Goal: Task Accomplishment & Management: Complete application form

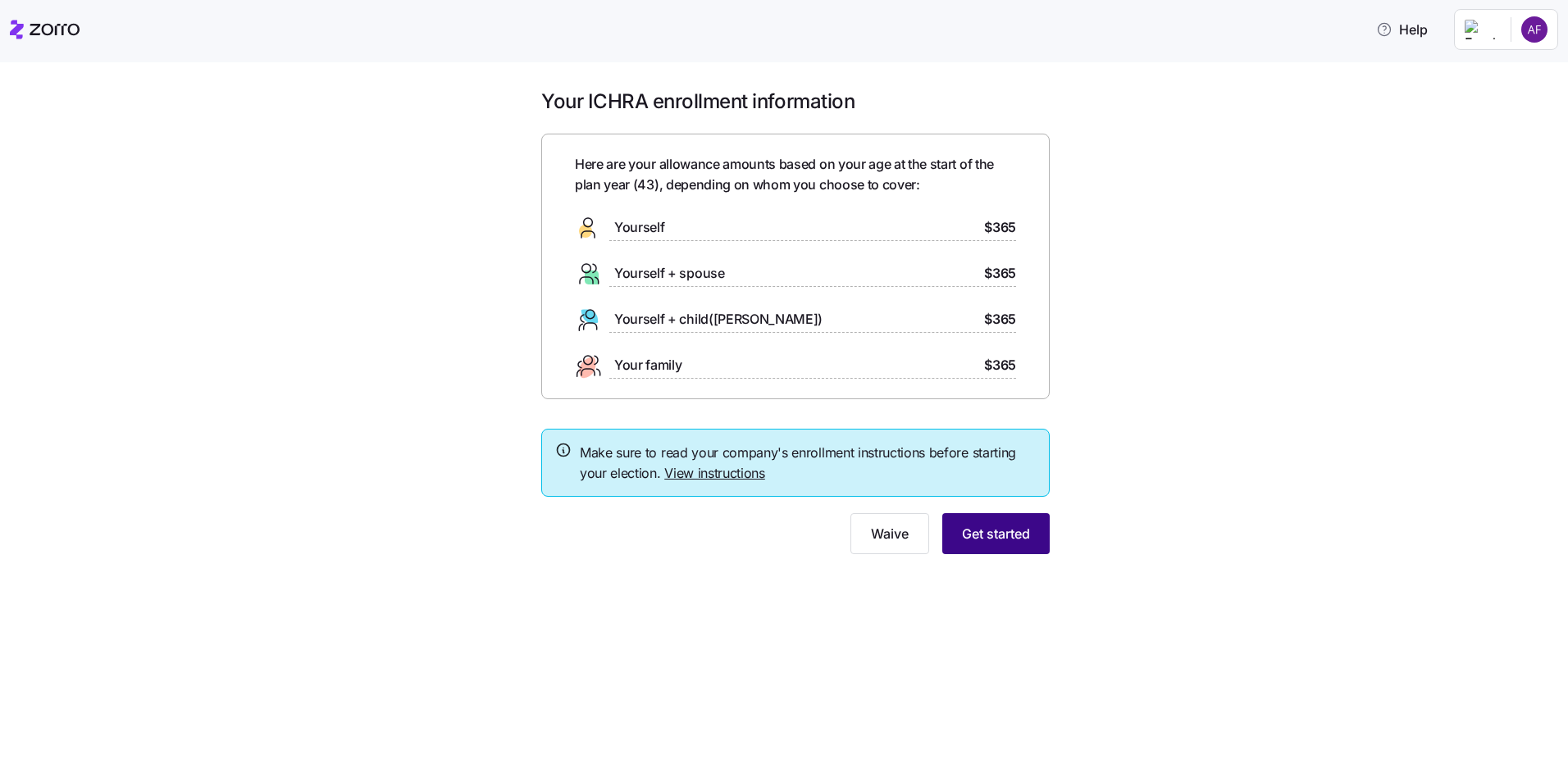
click at [1007, 523] on button "Get started" at bounding box center [996, 534] width 107 height 41
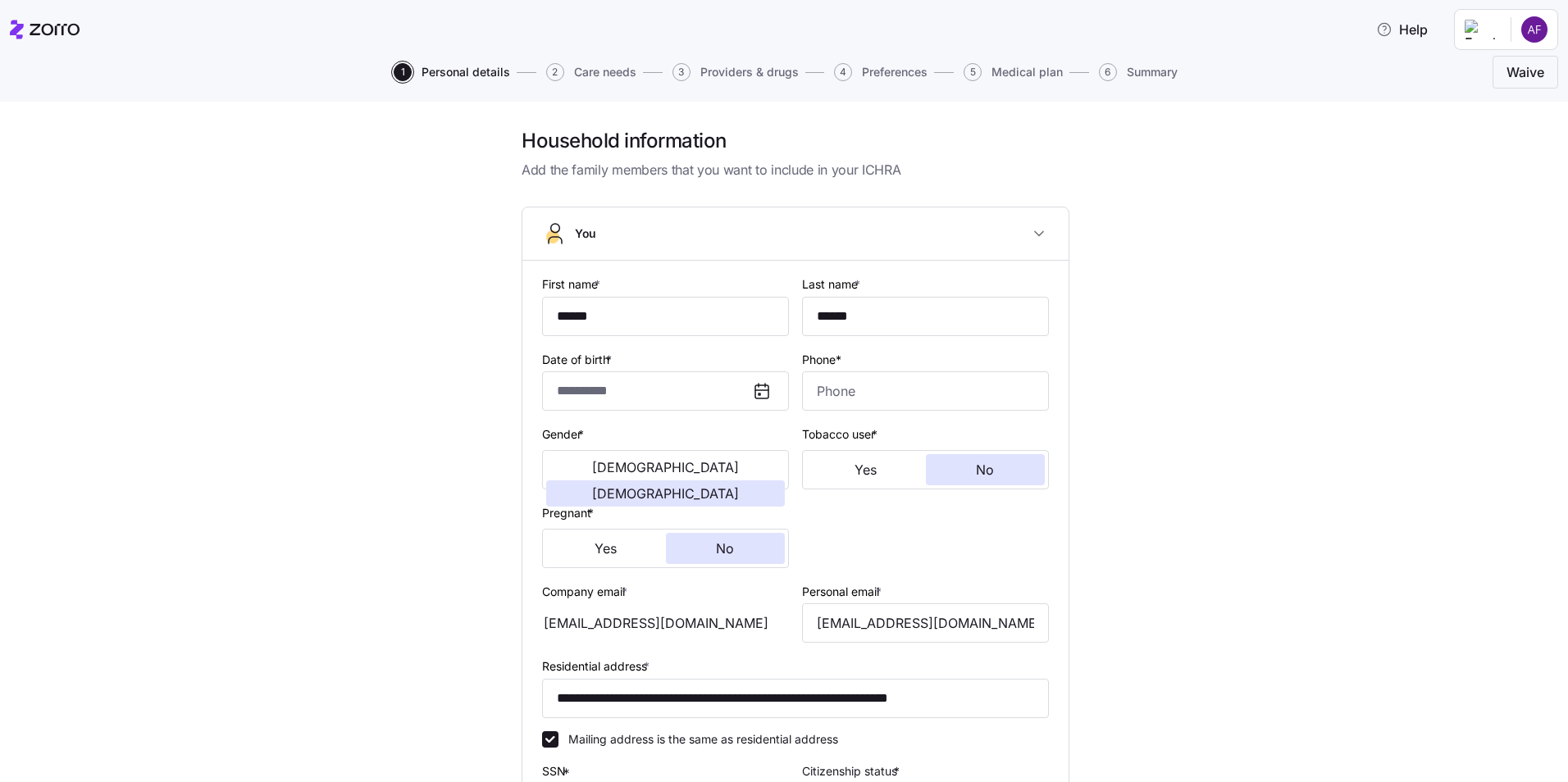
type input "**********"
type input "[PHONE_NUMBER]"
type input "[DEMOGRAPHIC_DATA] citizen"
type input "Married"
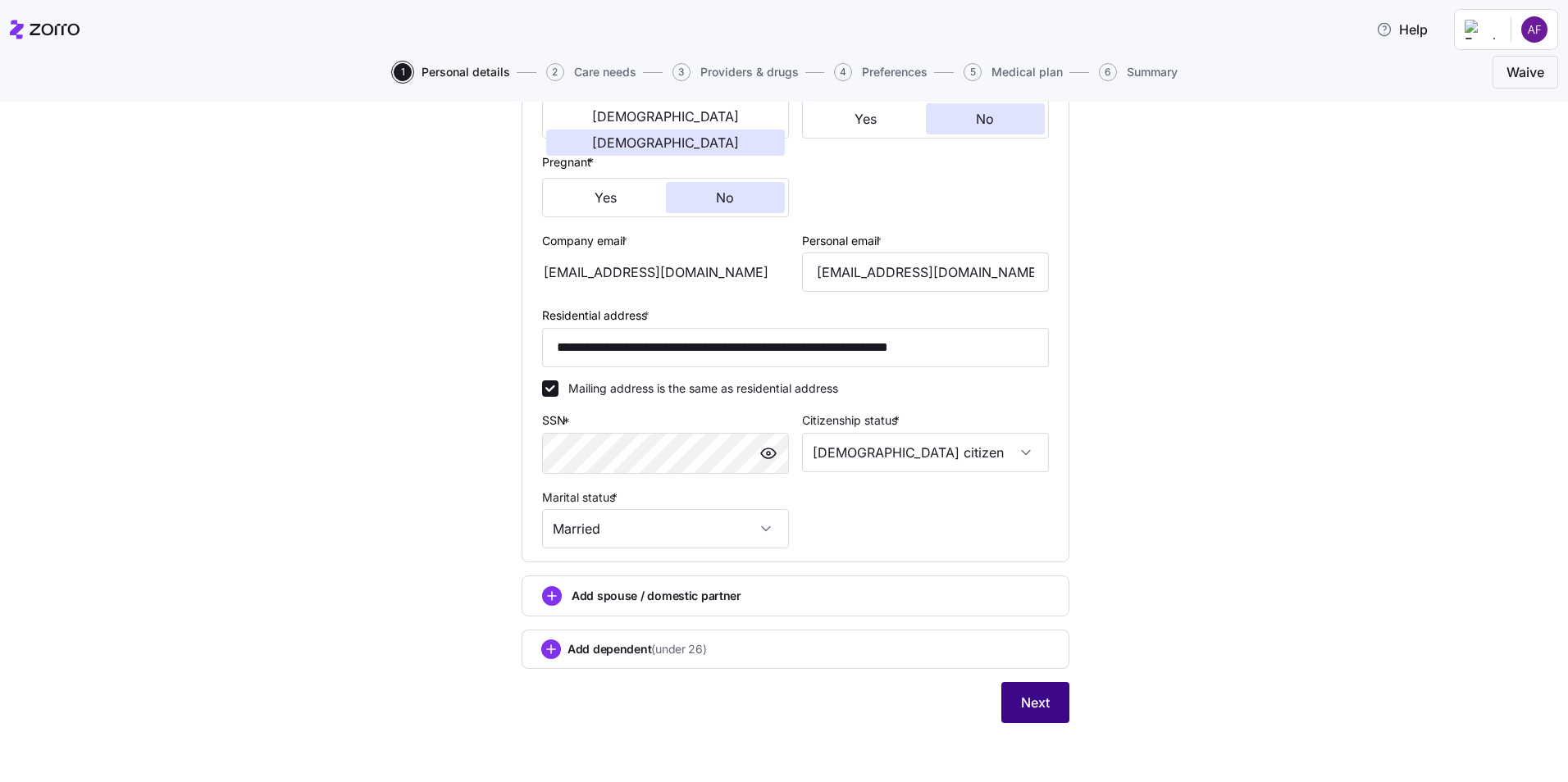
click at [1045, 698] on button "Next" at bounding box center [1035, 702] width 68 height 41
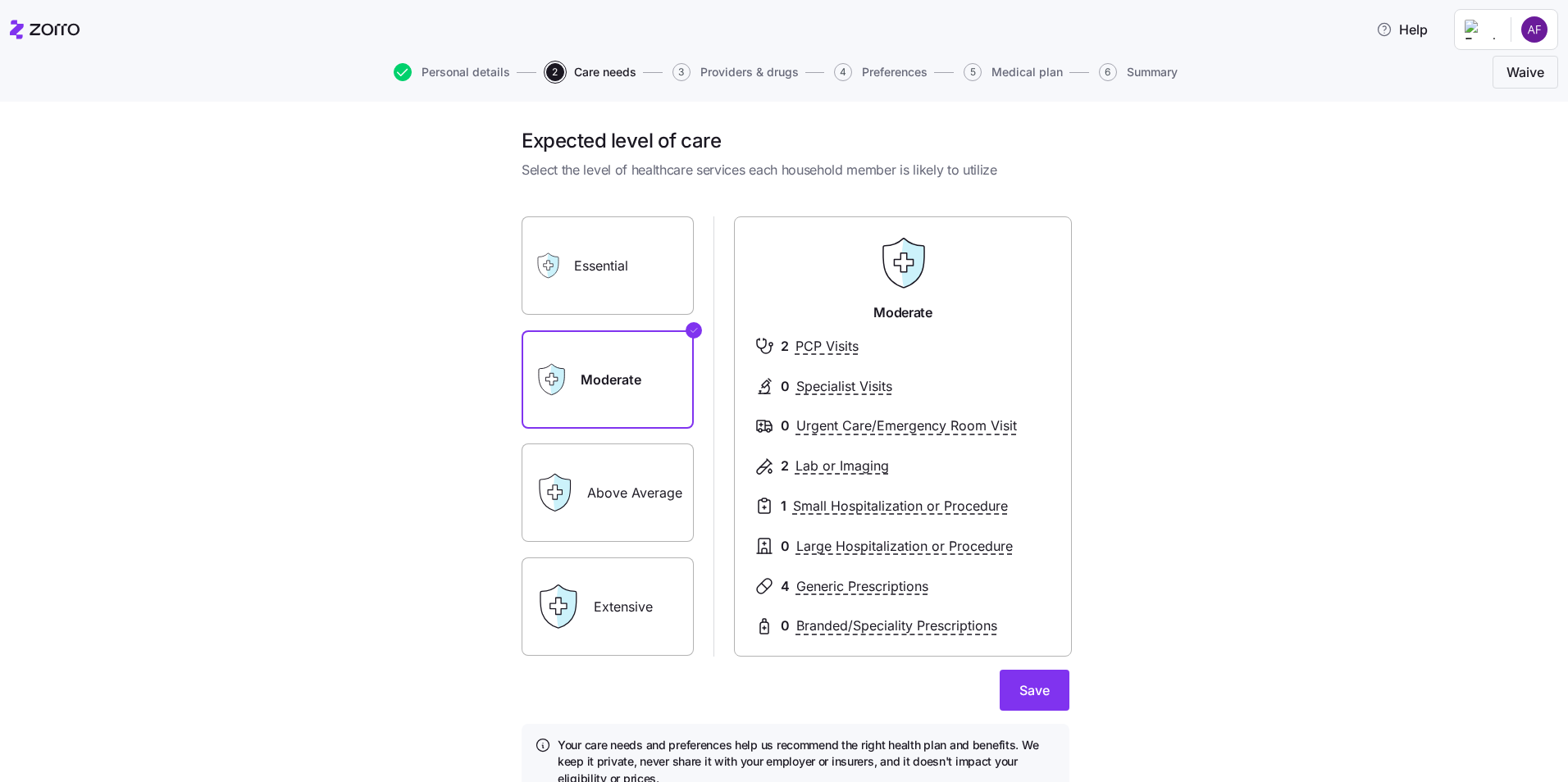
click at [650, 469] on label "Above Average" at bounding box center [607, 492] width 172 height 98
click at [0, 0] on input "Above Average" at bounding box center [0, 0] width 0 height 0
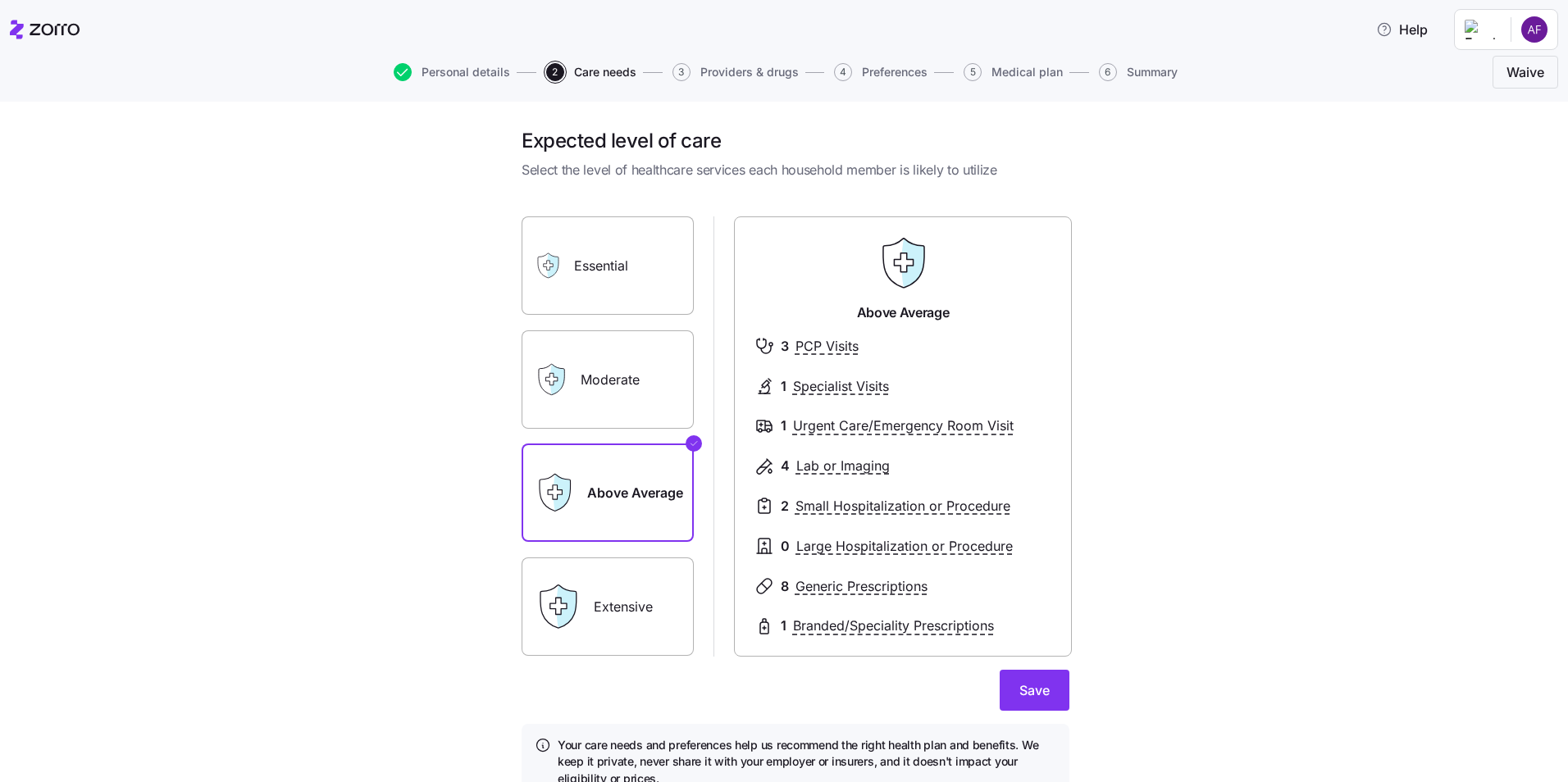
click at [659, 379] on label "Moderate" at bounding box center [607, 379] width 172 height 98
click at [0, 0] on input "Moderate" at bounding box center [0, 0] width 0 height 0
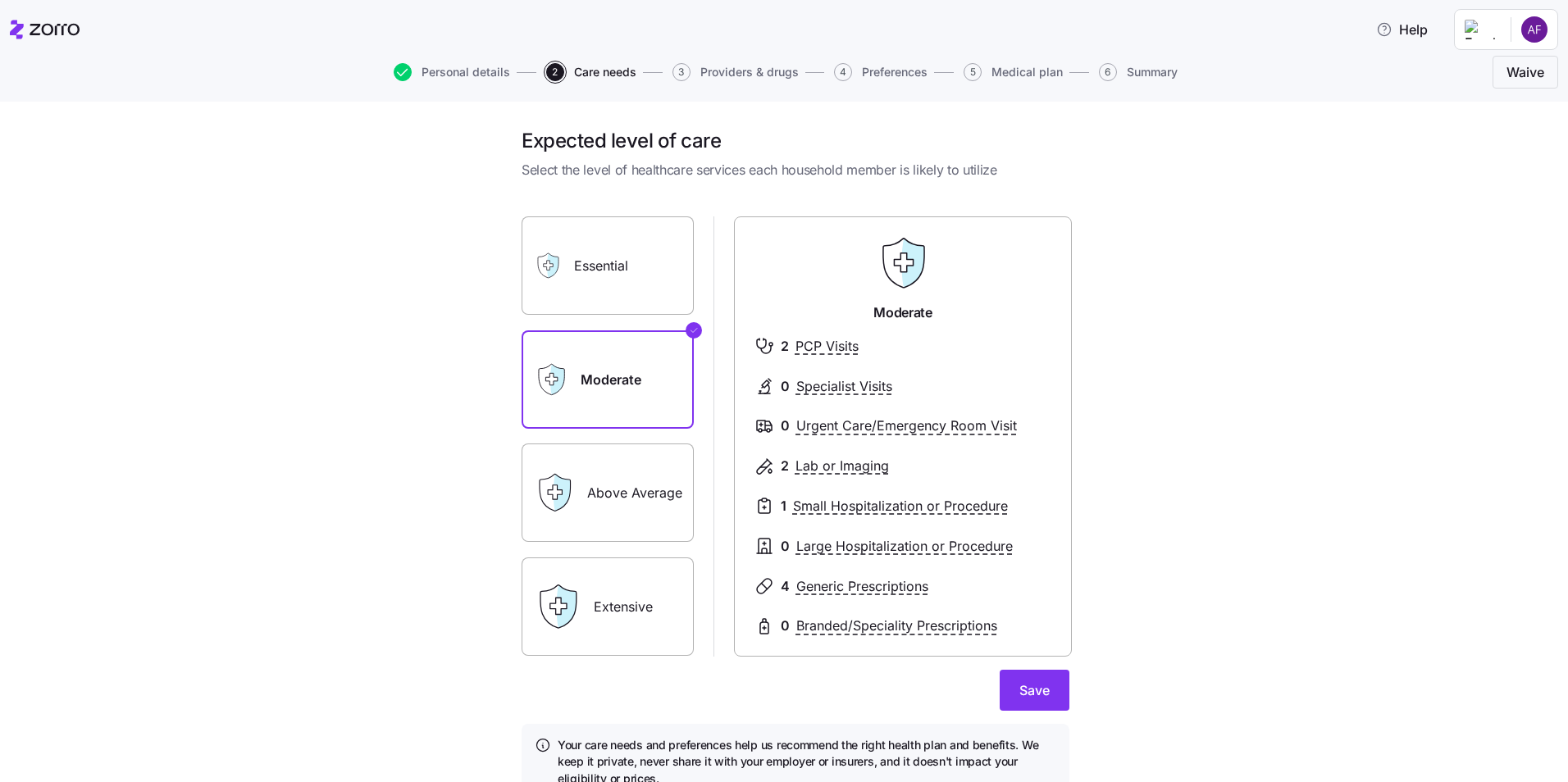
click at [642, 455] on label "Above Average" at bounding box center [607, 492] width 172 height 98
click at [0, 0] on input "Above Average" at bounding box center [0, 0] width 0 height 0
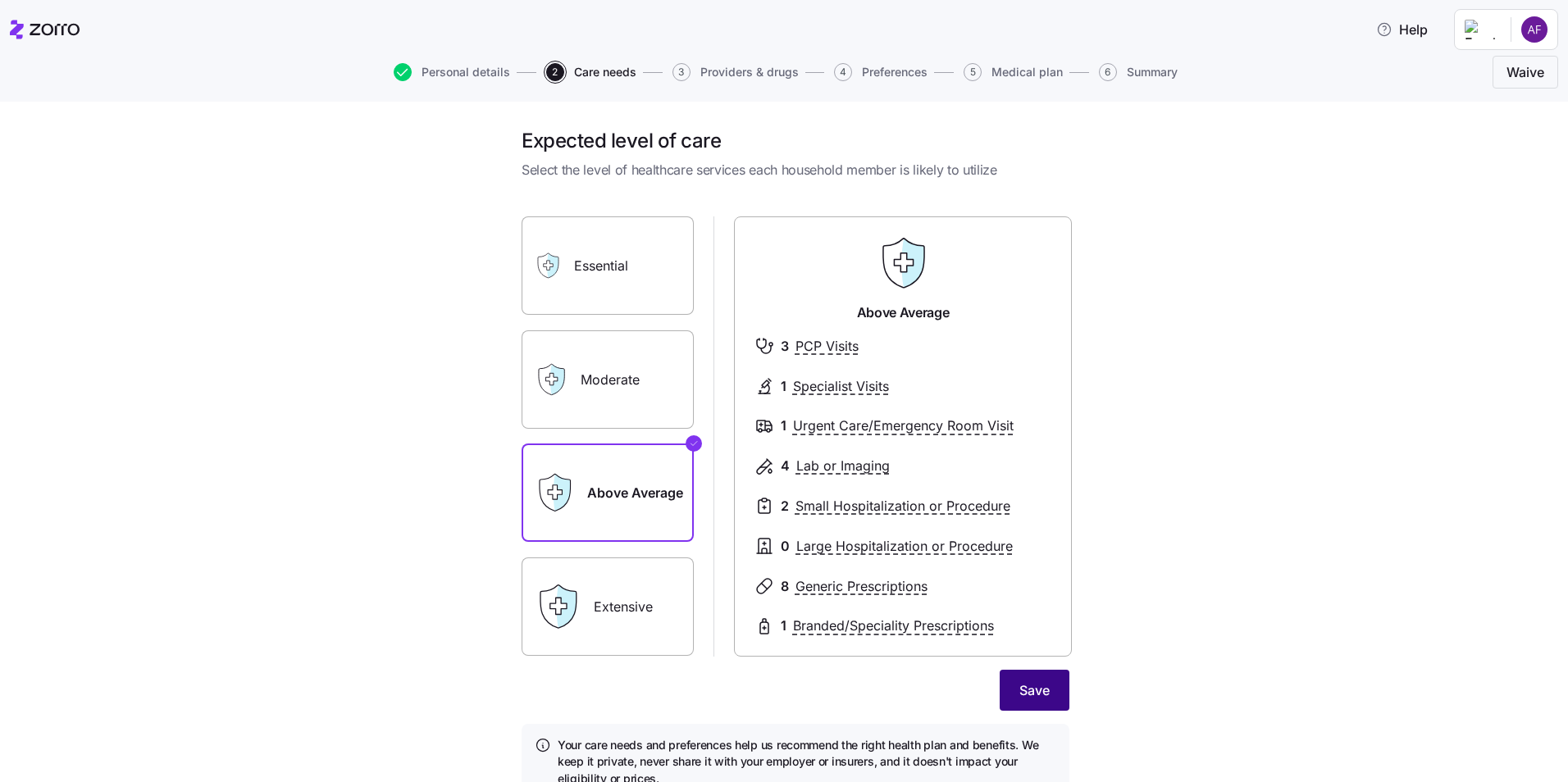
click at [1030, 691] on span "Save" at bounding box center [1034, 689] width 30 height 20
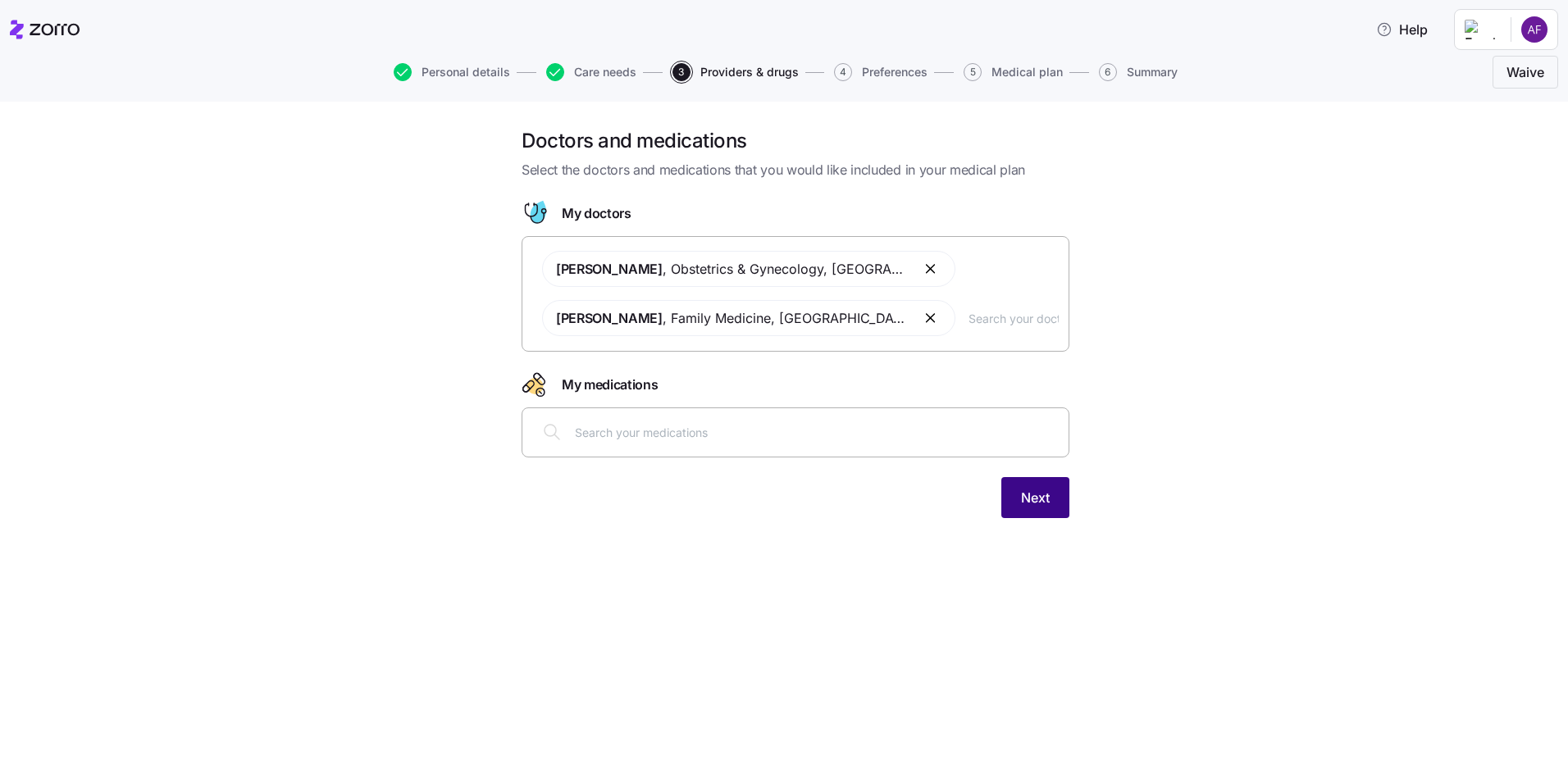
click at [1036, 501] on span "Next" at bounding box center [1036, 498] width 29 height 20
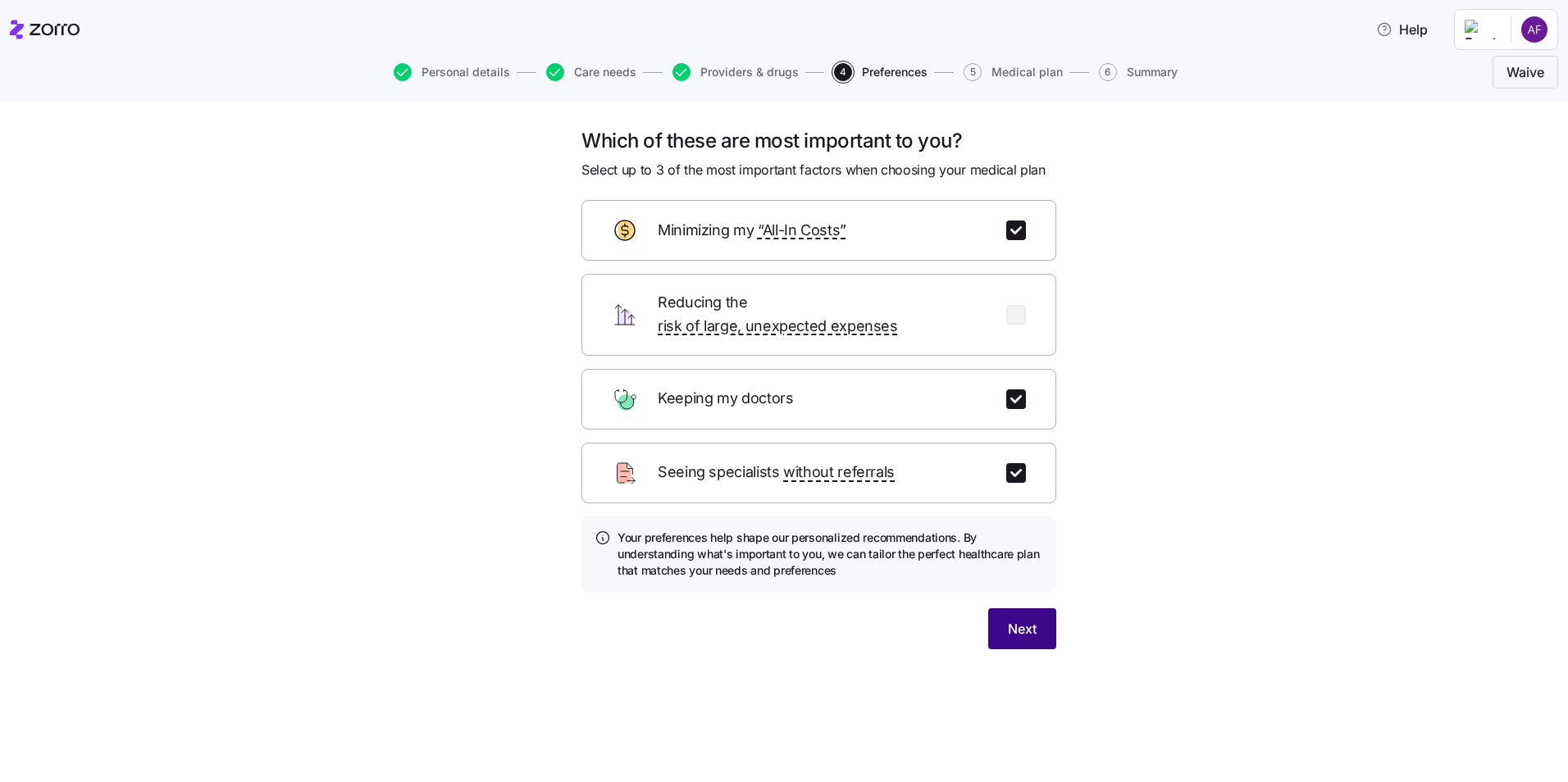
click at [1038, 608] on button "Next" at bounding box center [1021, 629] width 68 height 41
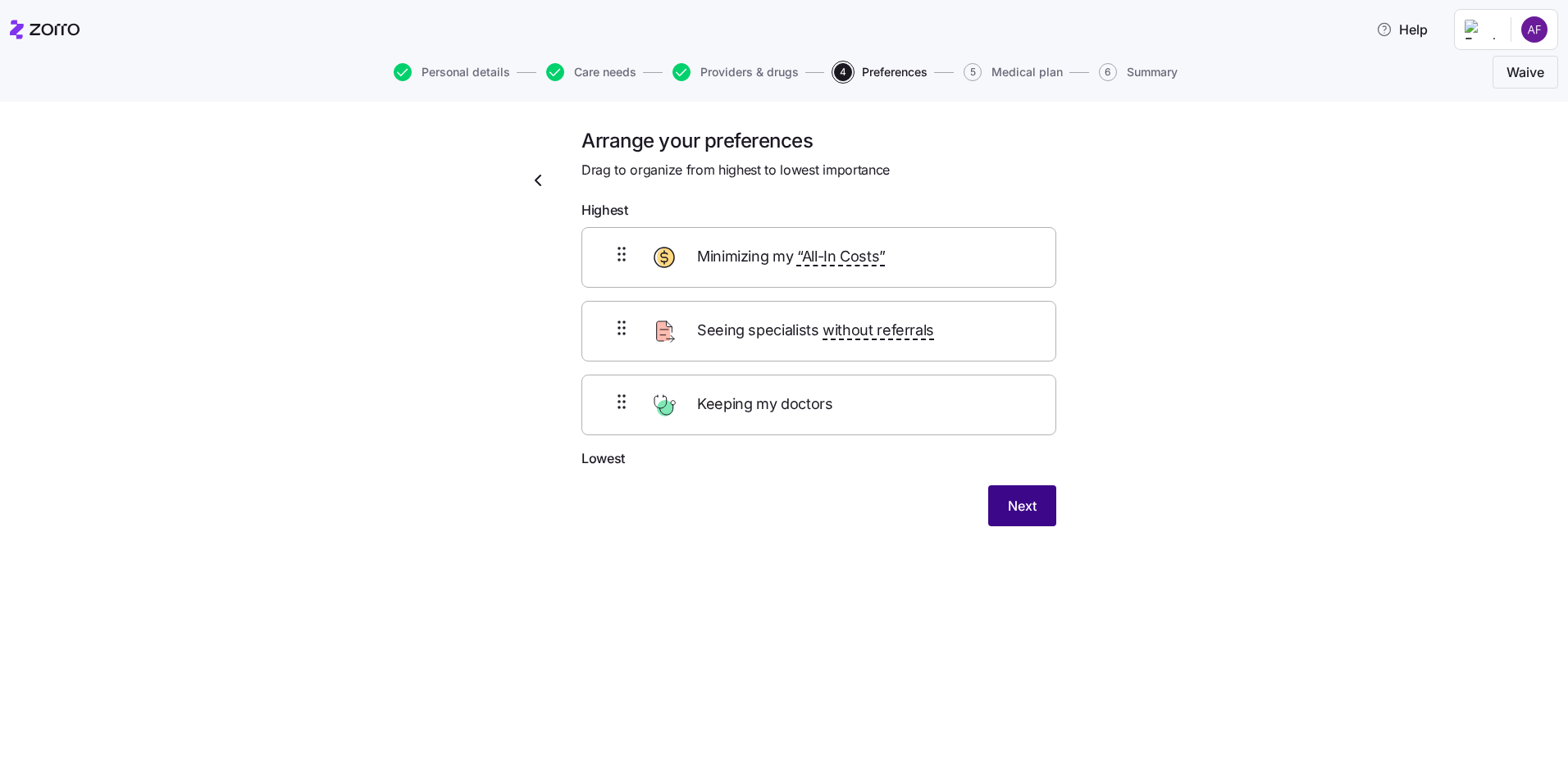
click at [1046, 504] on button "Next" at bounding box center [1021, 506] width 68 height 41
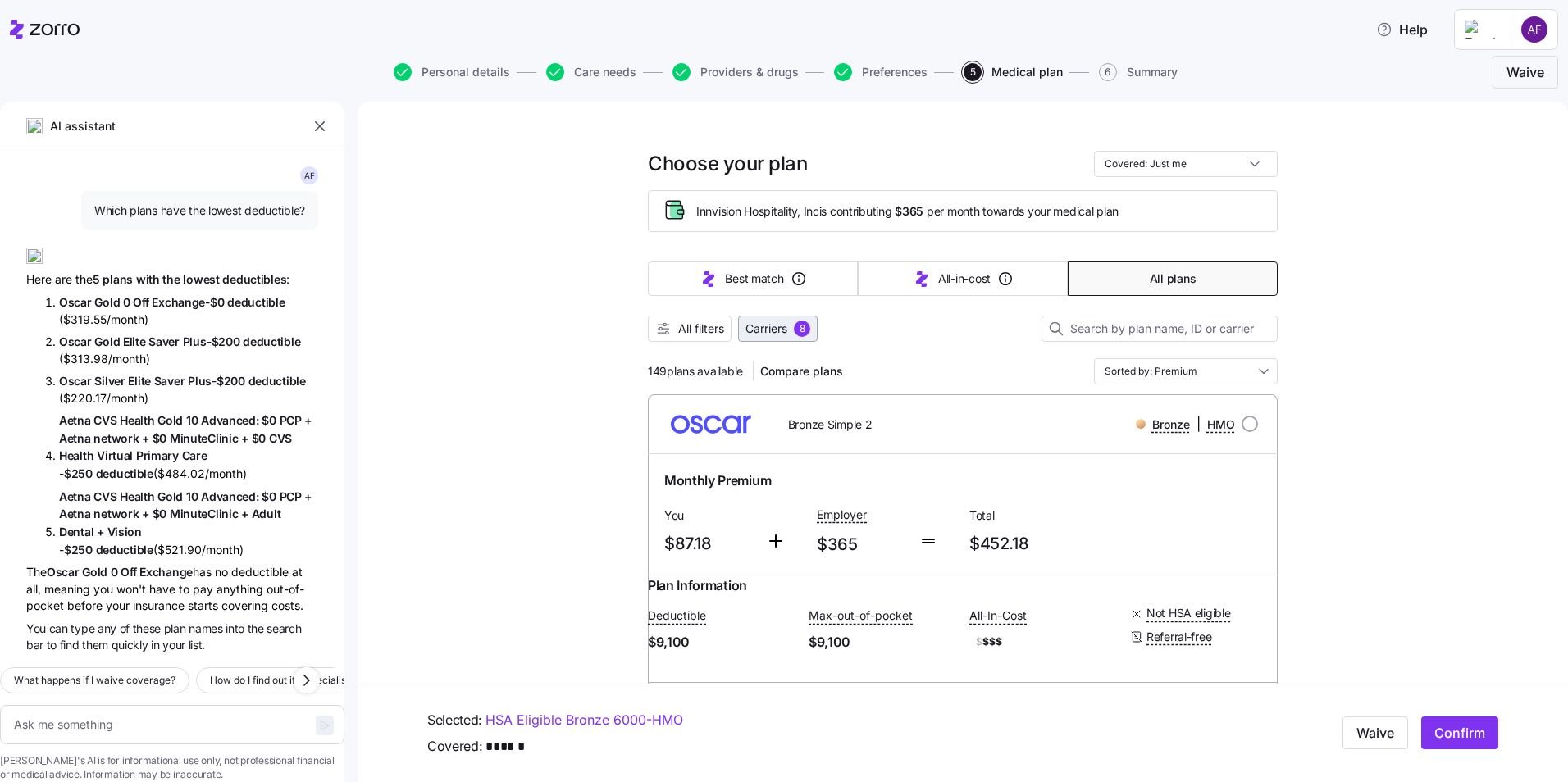
click at [757, 329] on span "Carriers" at bounding box center [766, 328] width 42 height 16
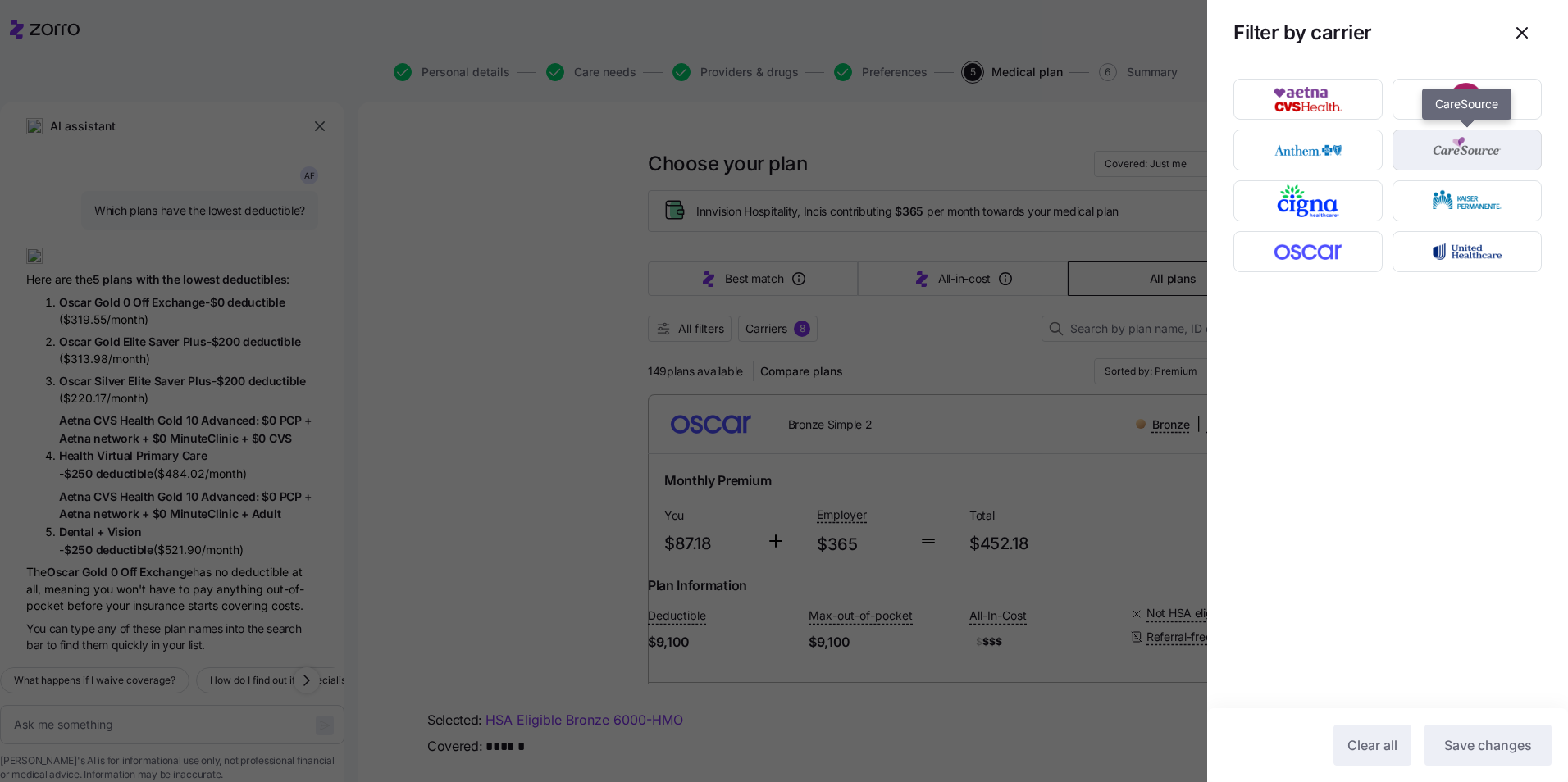
click at [1408, 140] on img "button" at bounding box center [1467, 150] width 121 height 33
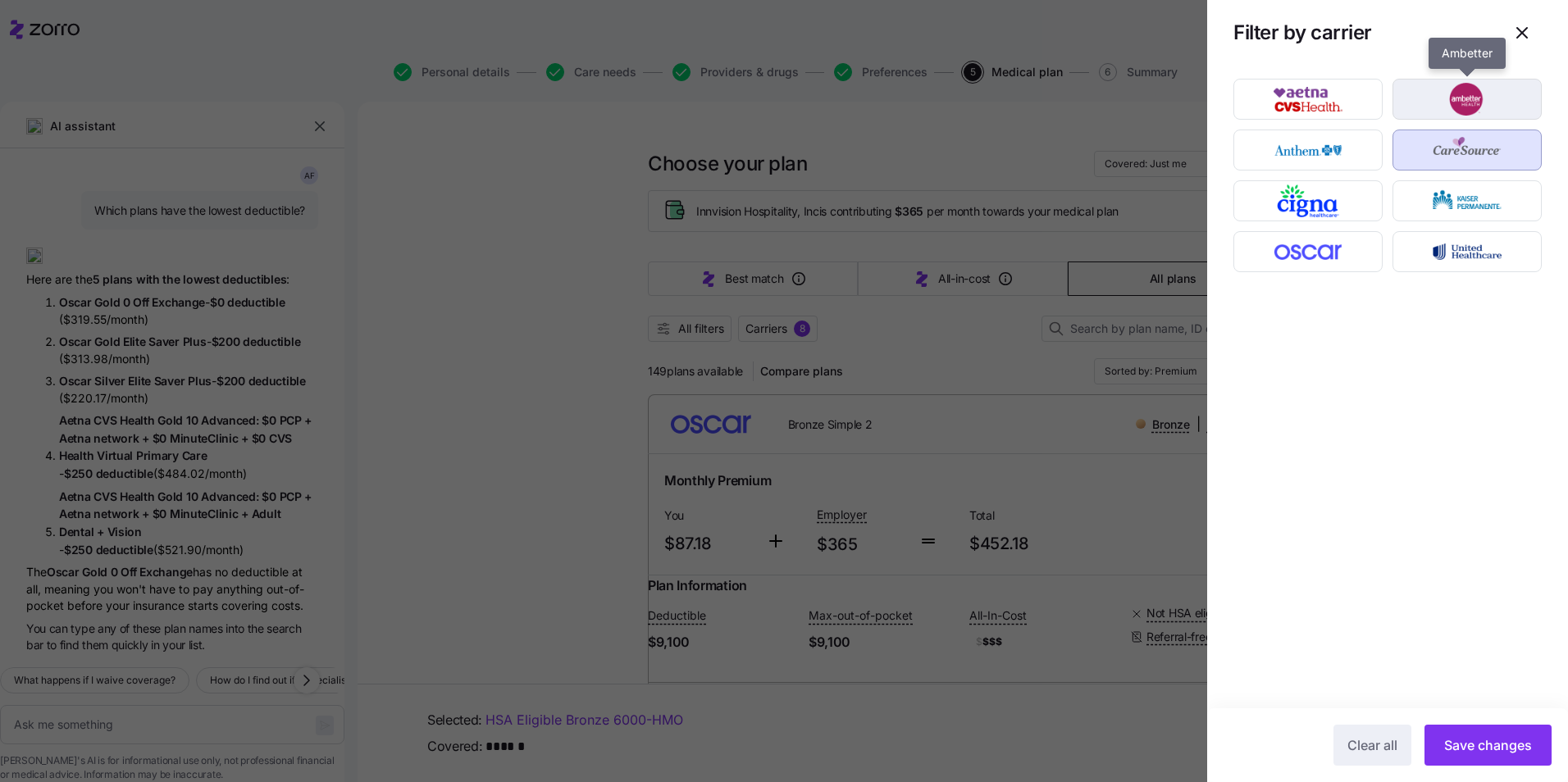
click at [1413, 105] on img "button" at bounding box center [1467, 99] width 121 height 33
click at [1511, 739] on span "Save changes" at bounding box center [1488, 745] width 87 height 20
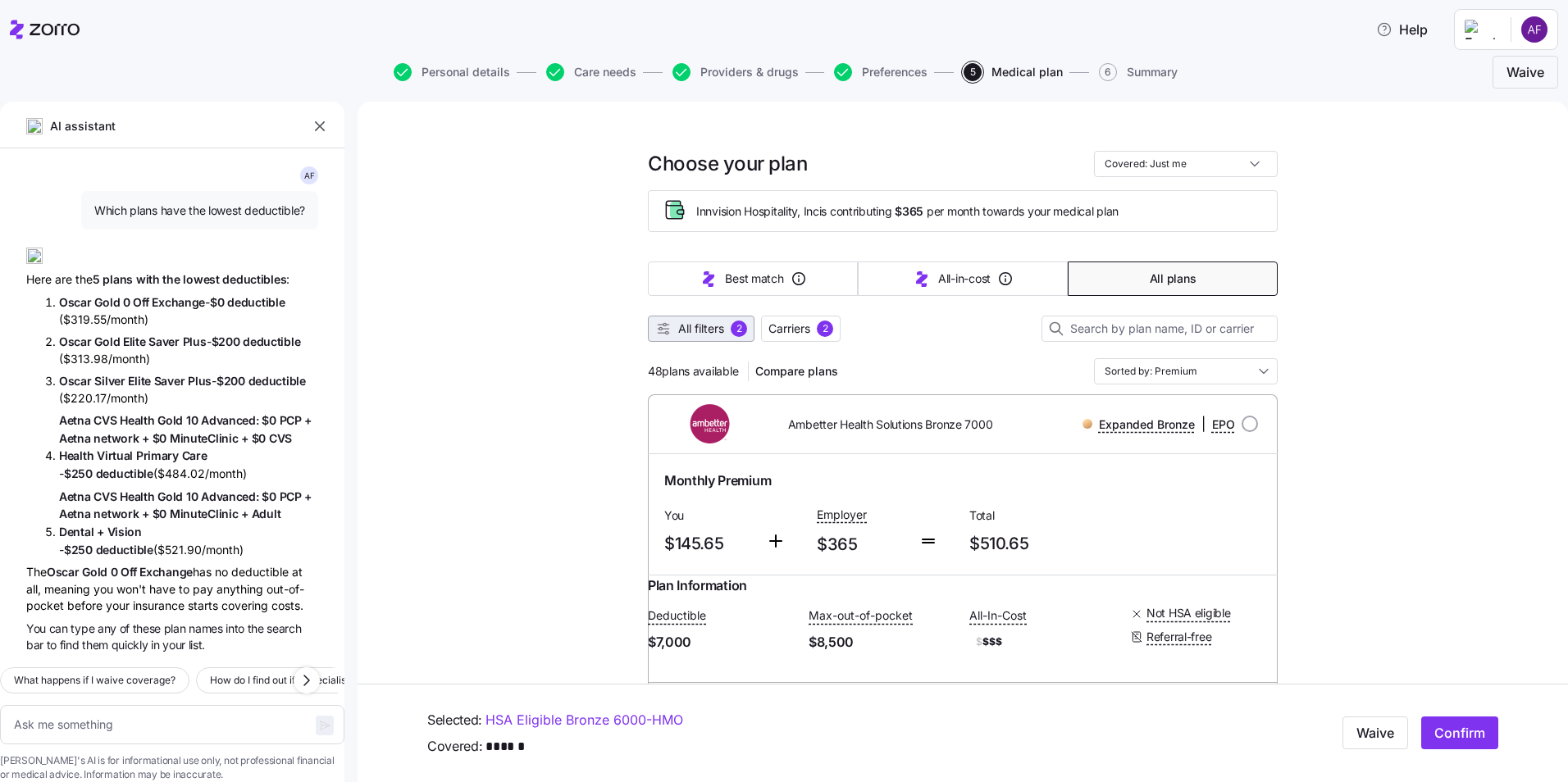
click at [721, 328] on span "All filters 2" at bounding box center [701, 328] width 92 height 16
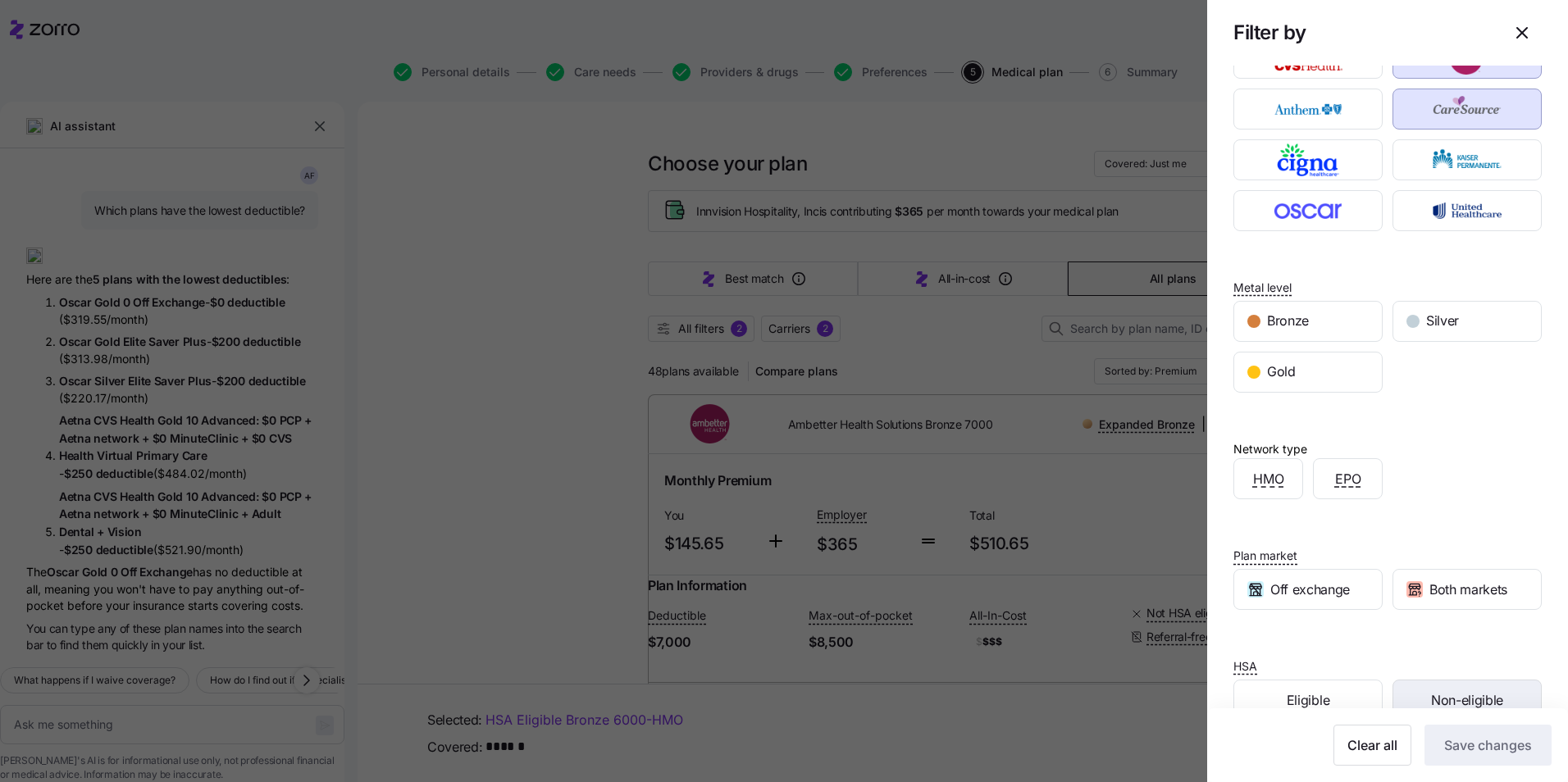
scroll to position [100, 0]
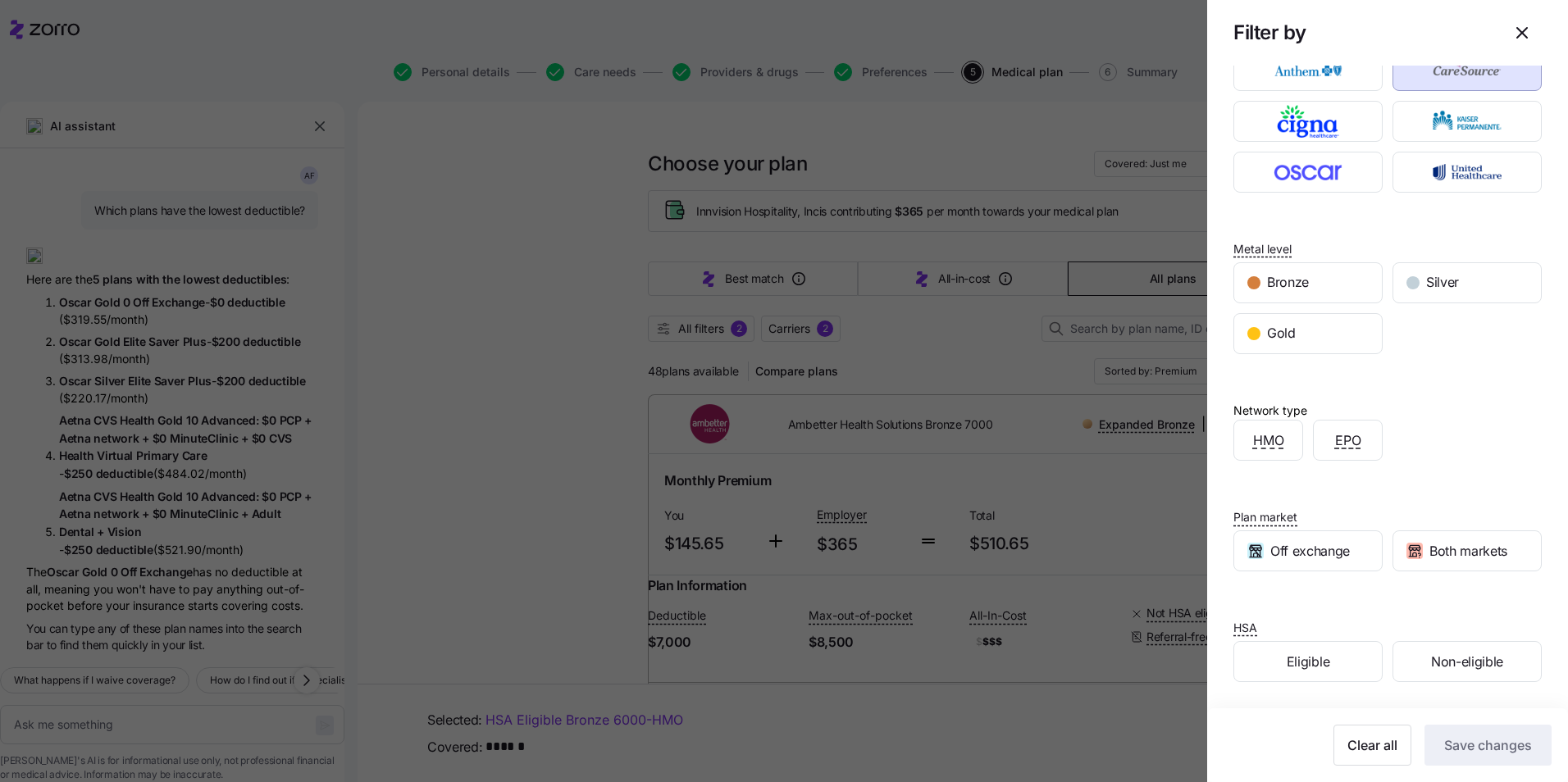
click at [1153, 701] on div at bounding box center [784, 391] width 1568 height 782
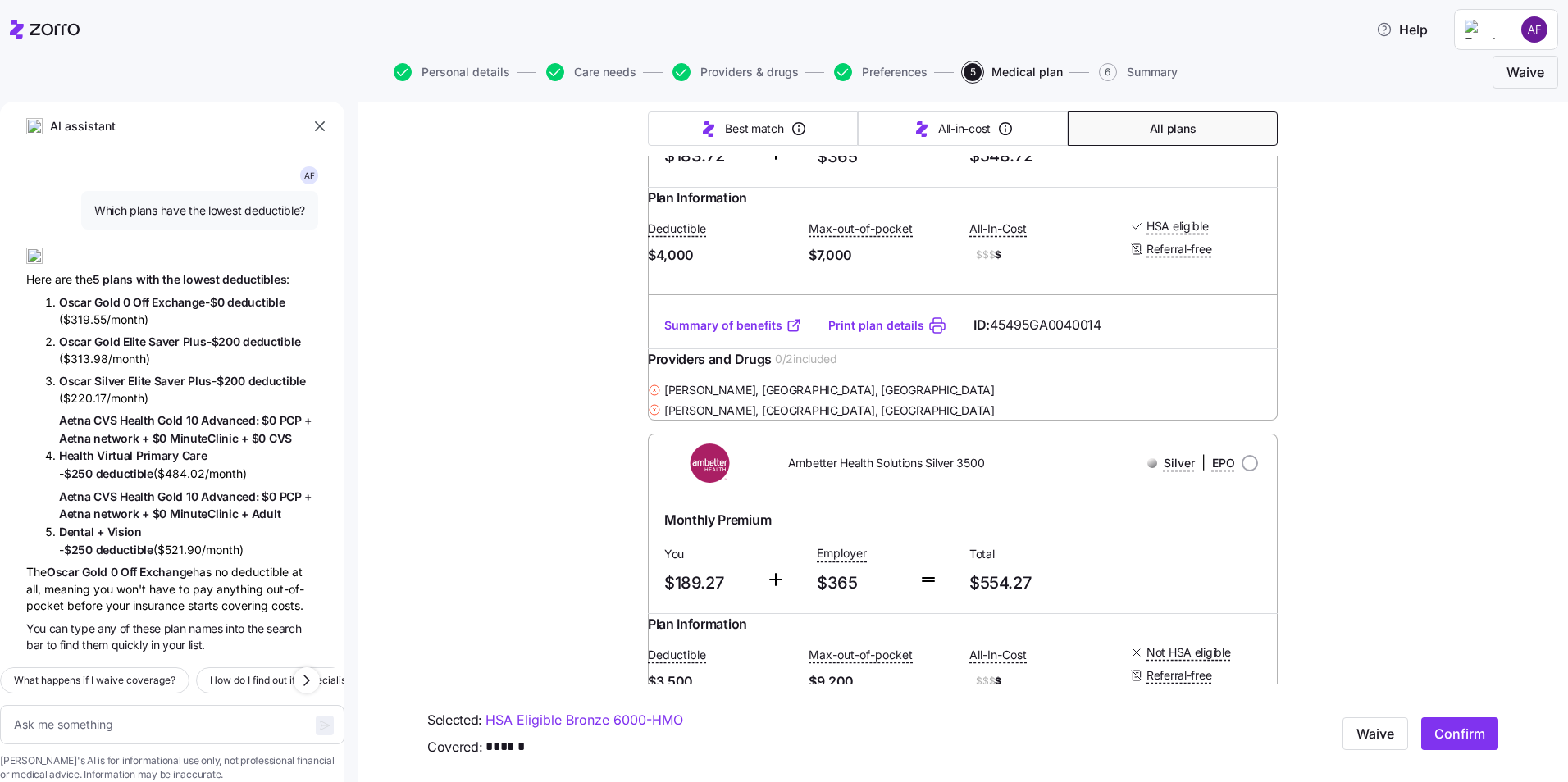
scroll to position [0, 0]
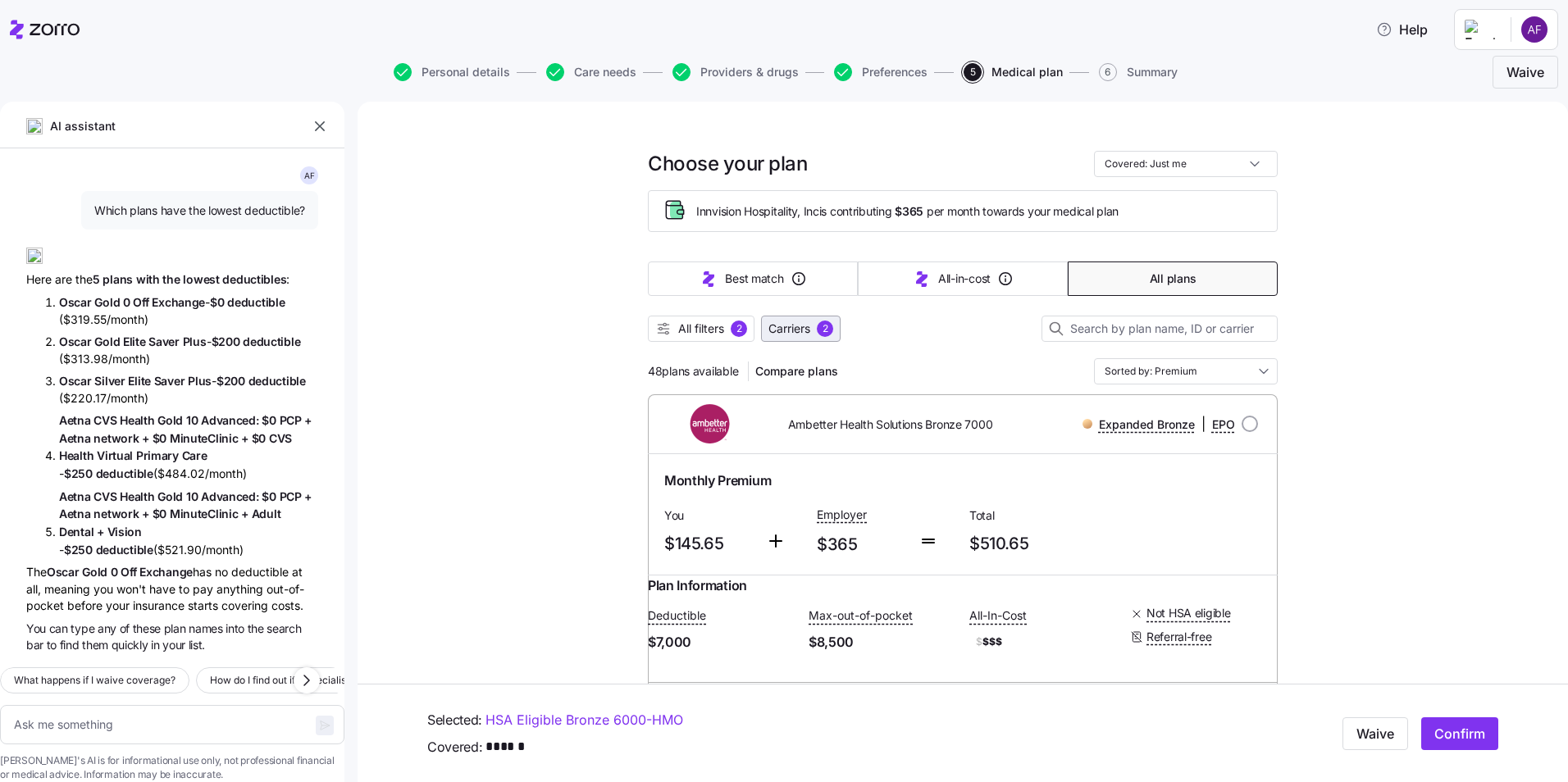
click at [795, 334] on span "Carriers" at bounding box center [789, 328] width 42 height 16
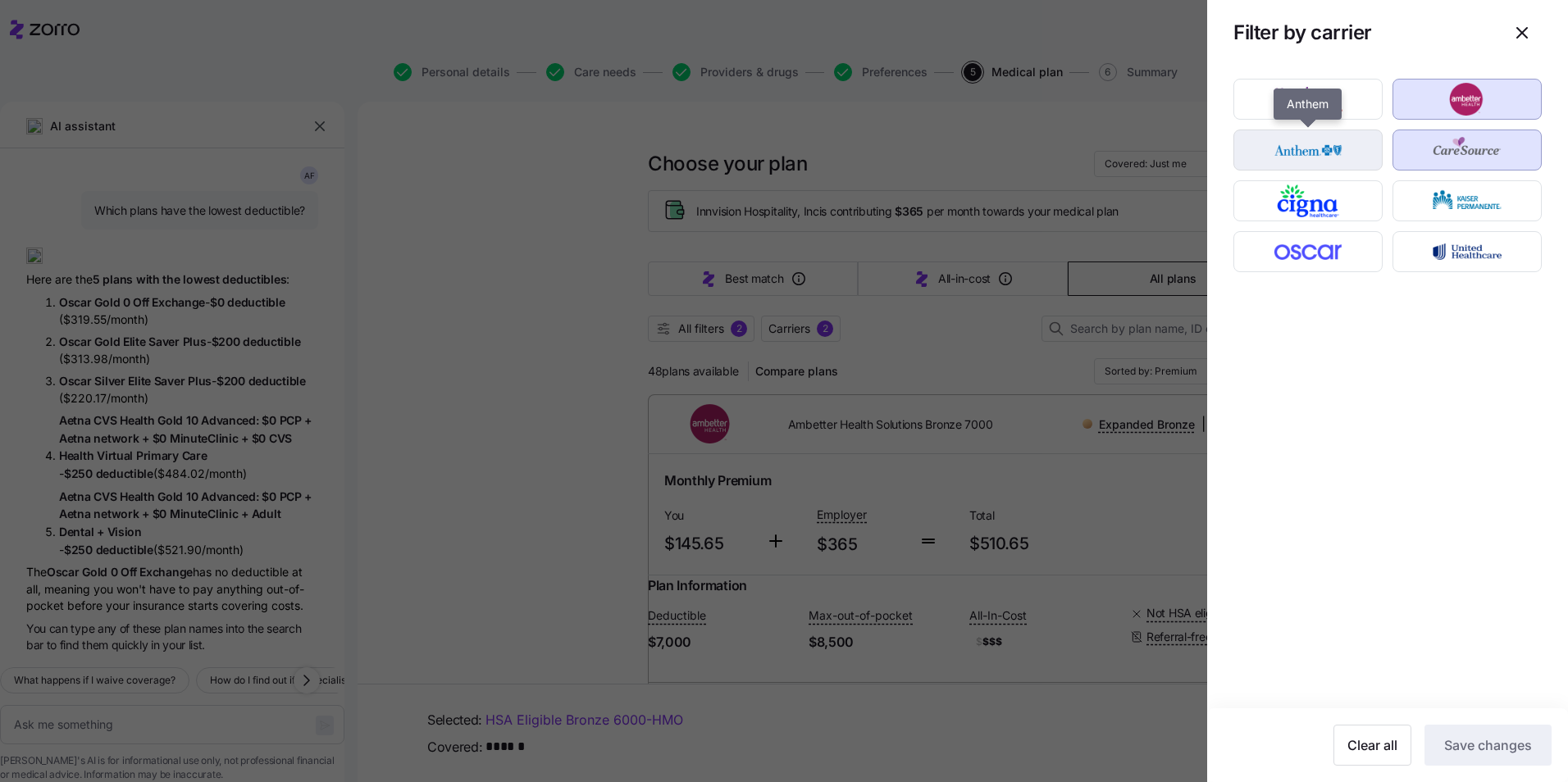
click at [1353, 149] on img "button" at bounding box center [1308, 150] width 121 height 33
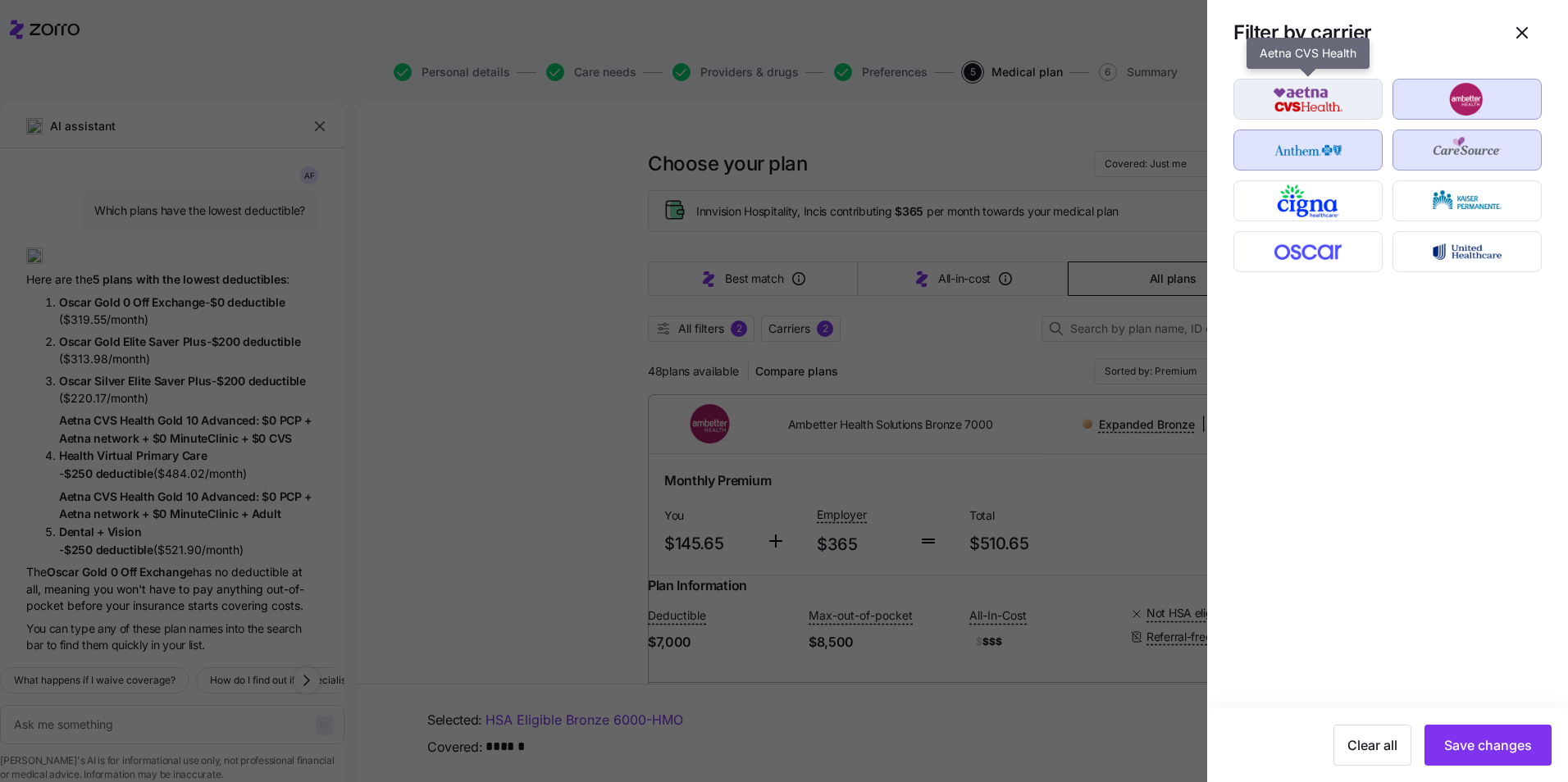
click at [1356, 110] on img "button" at bounding box center [1308, 99] width 121 height 33
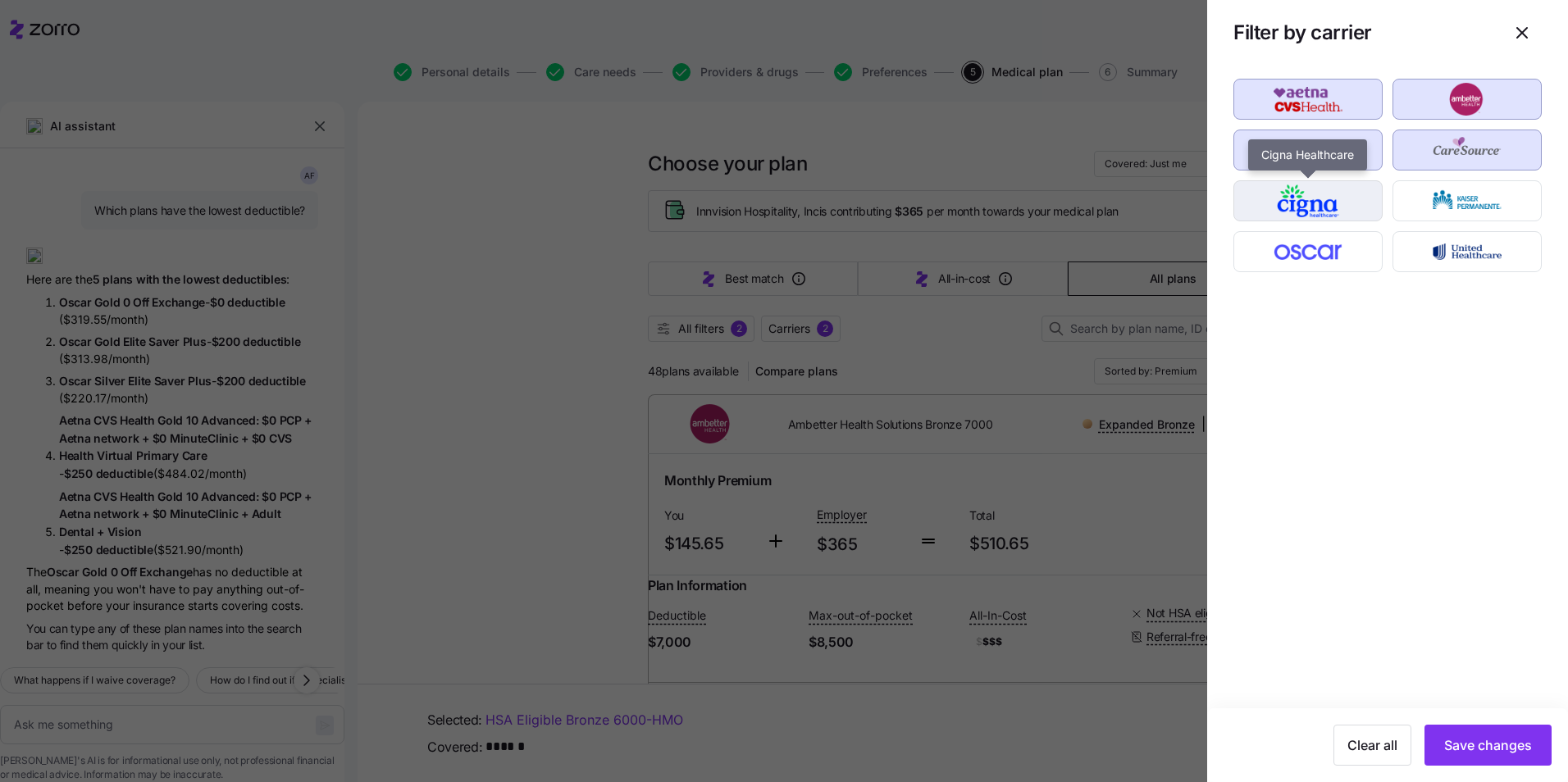
click at [1362, 190] on img "button" at bounding box center [1308, 200] width 121 height 33
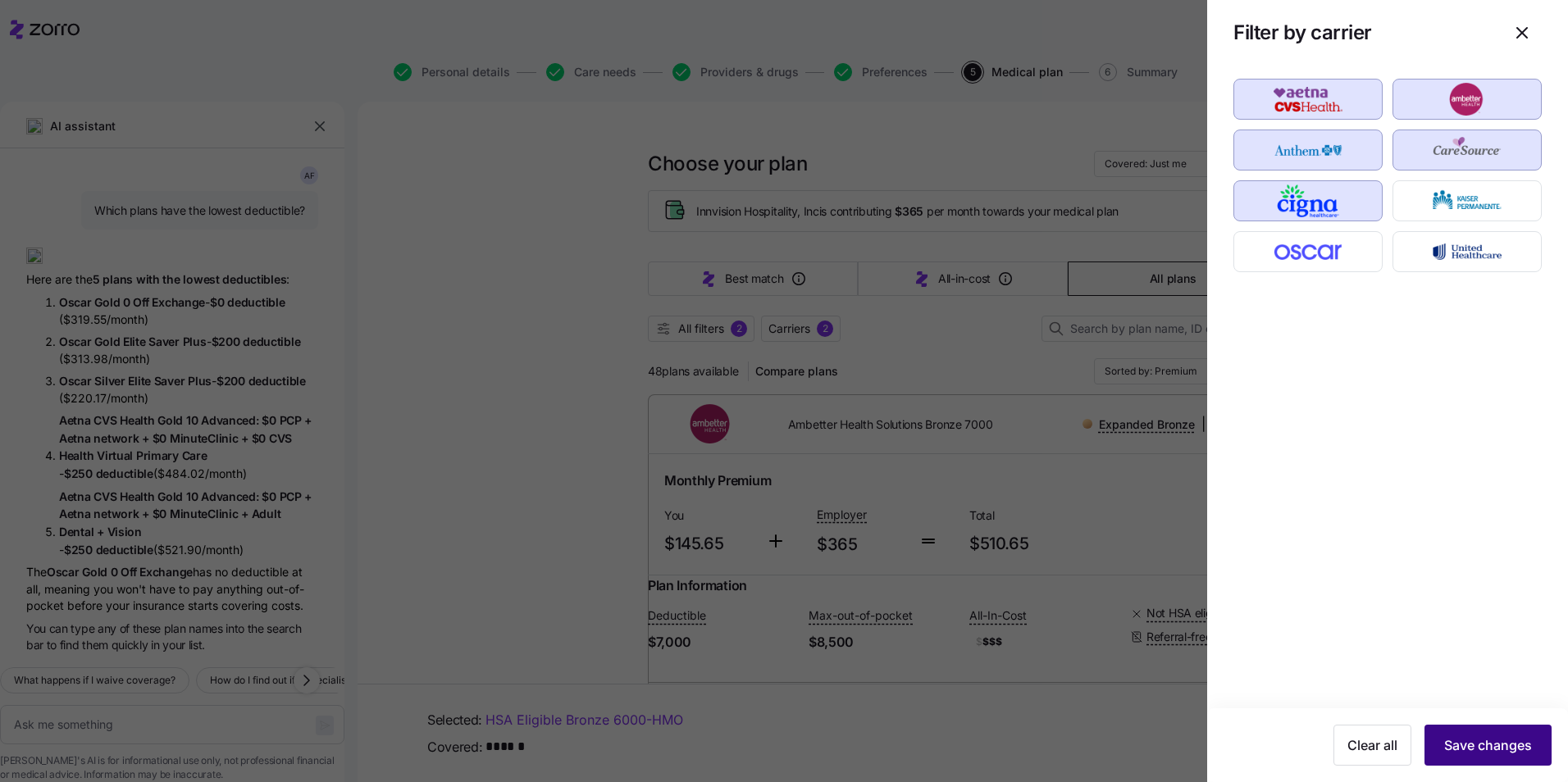
click at [1499, 742] on span "Save changes" at bounding box center [1488, 745] width 87 height 20
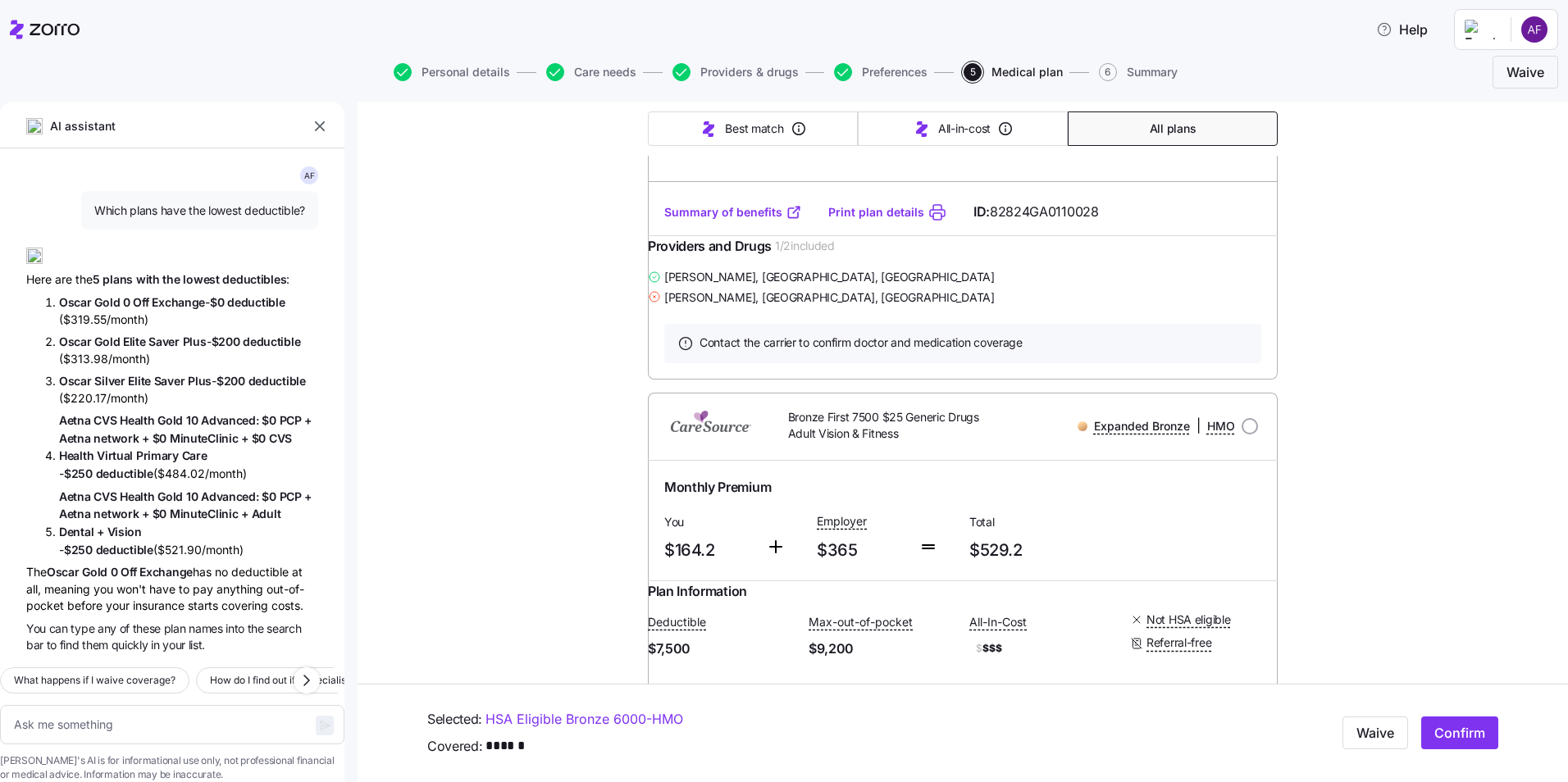
scroll to position [2706, 0]
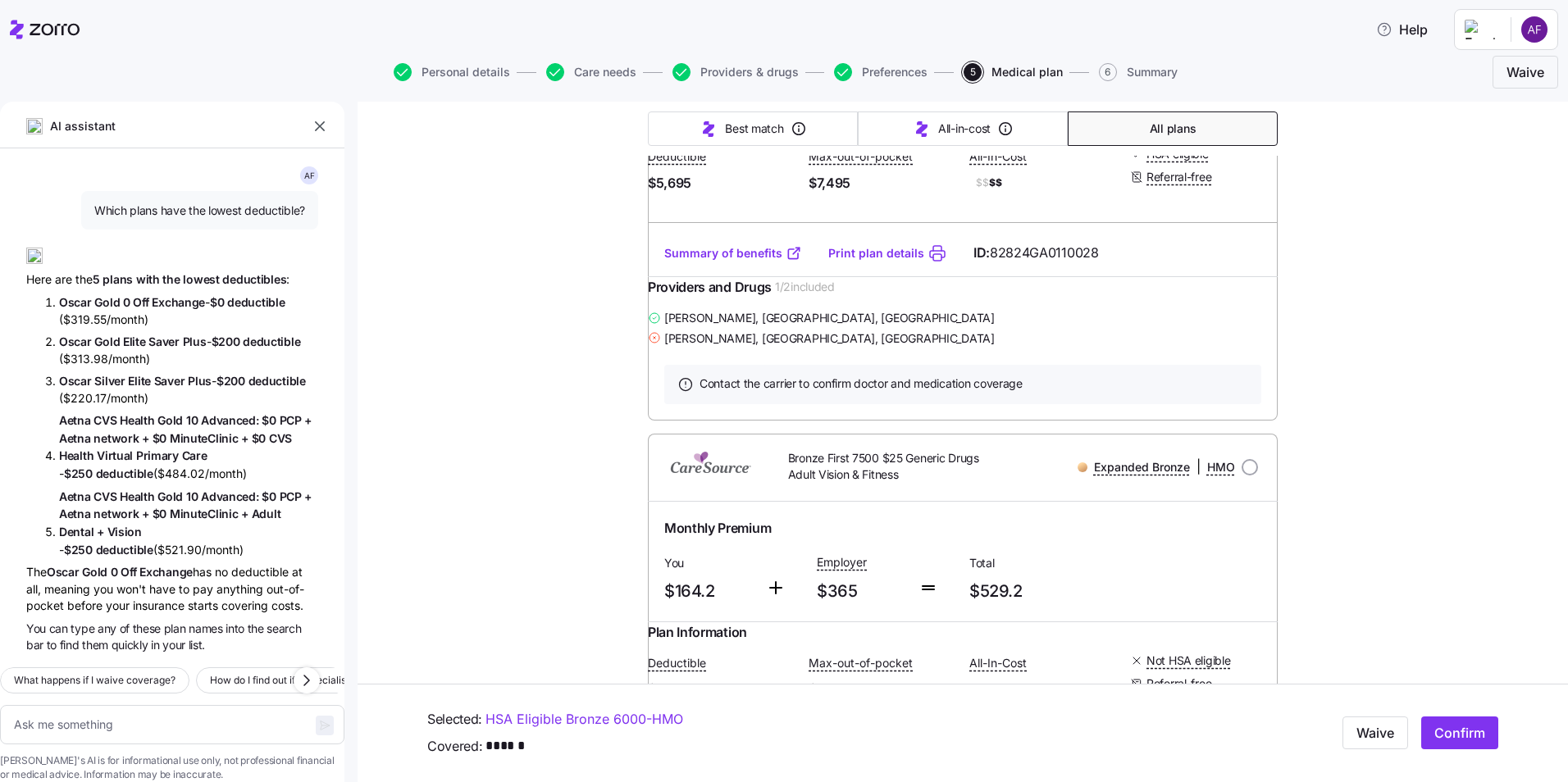
click at [742, 261] on link "Summary of benefits" at bounding box center [733, 253] width 138 height 16
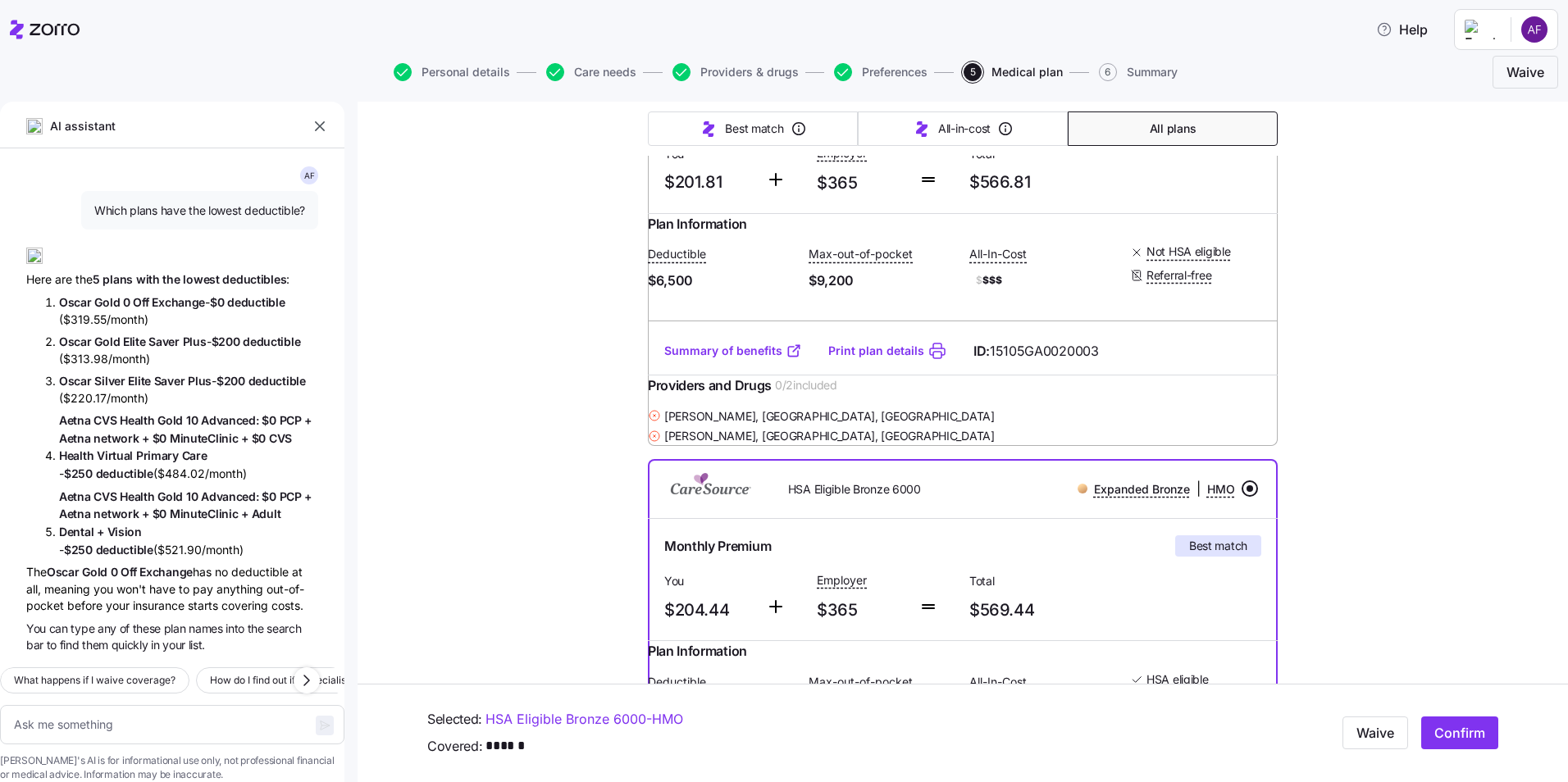
scroll to position [11969, 0]
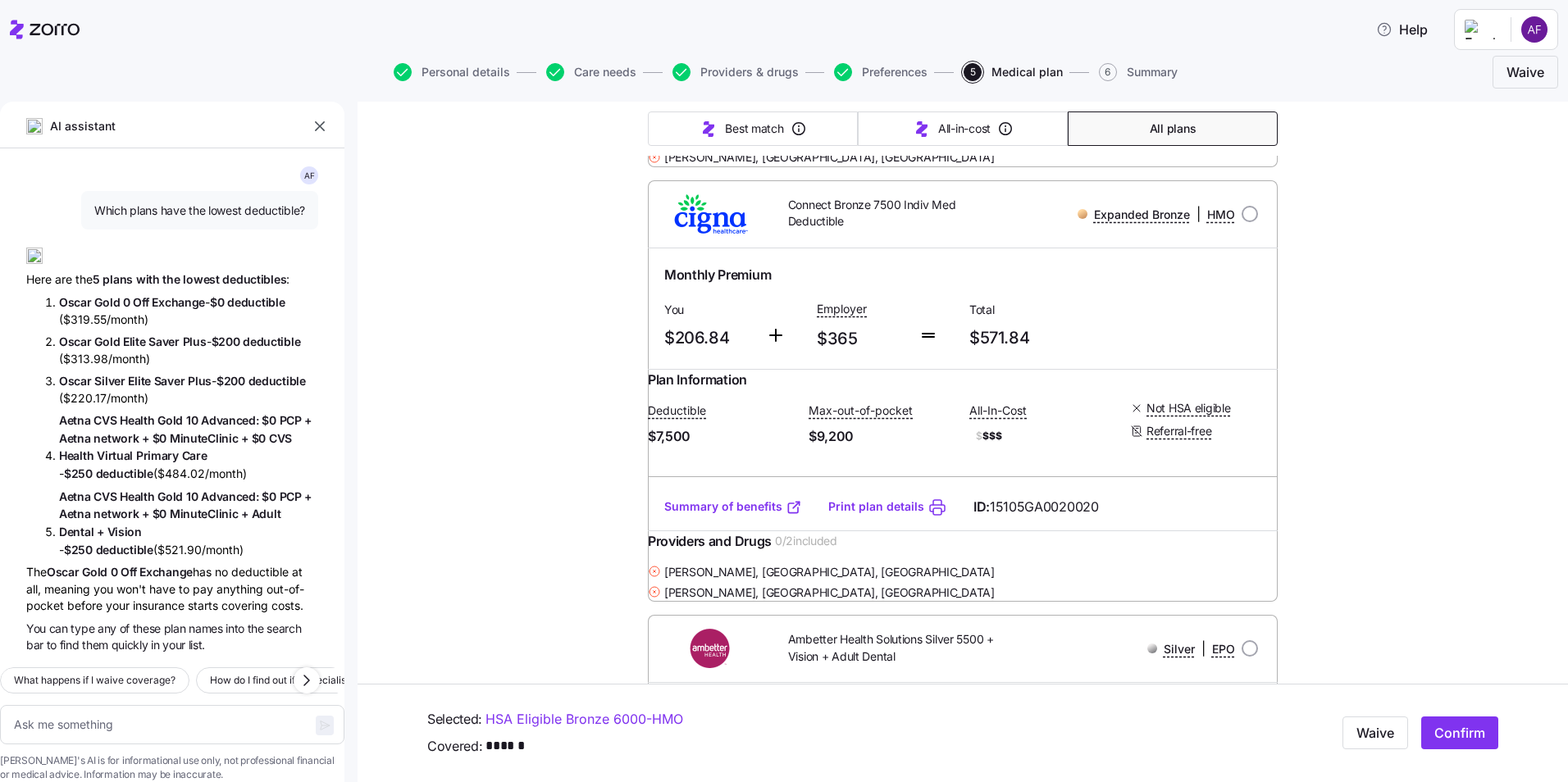
scroll to position [13445, 0]
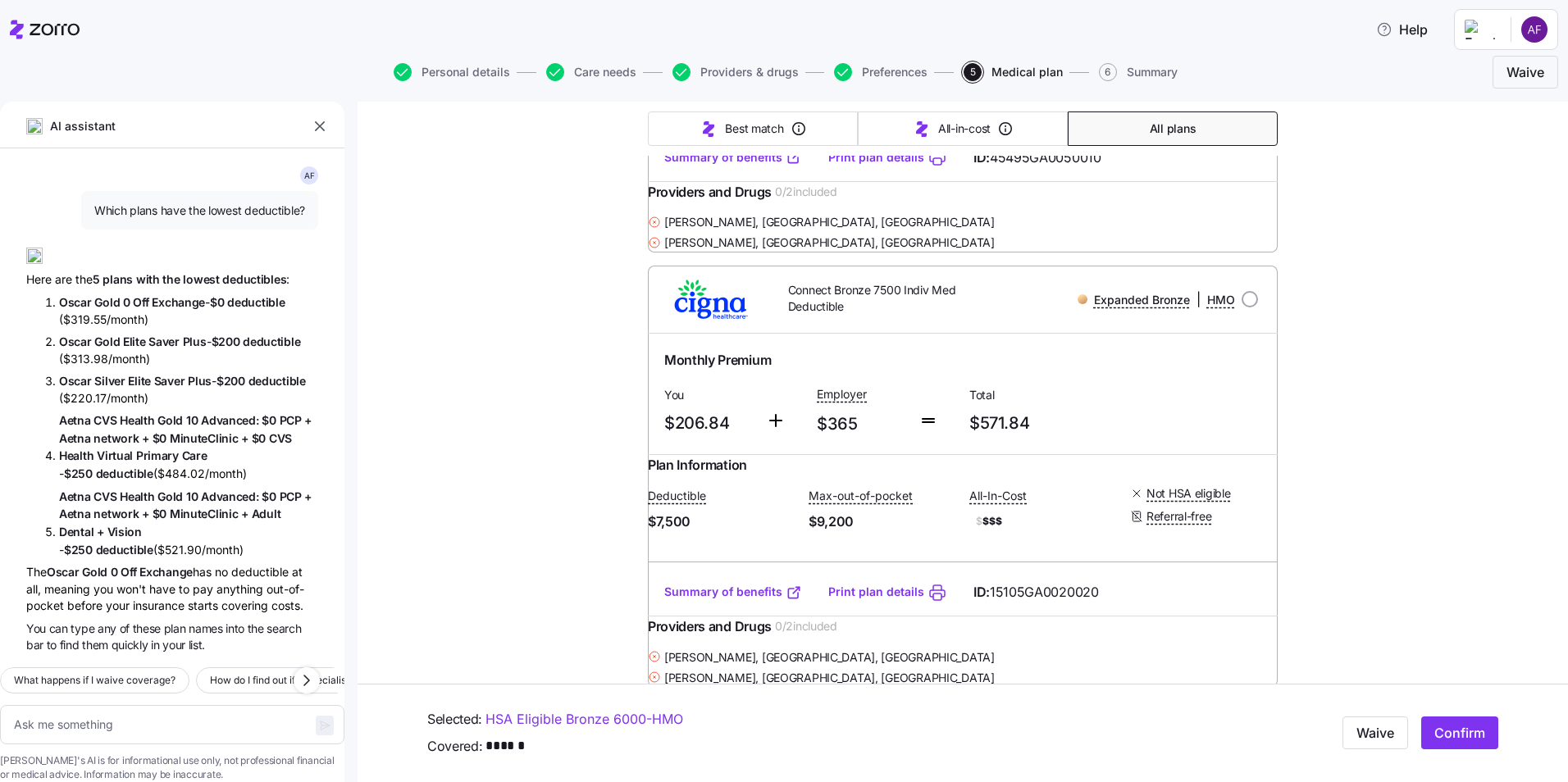
scroll to position [13363, 0]
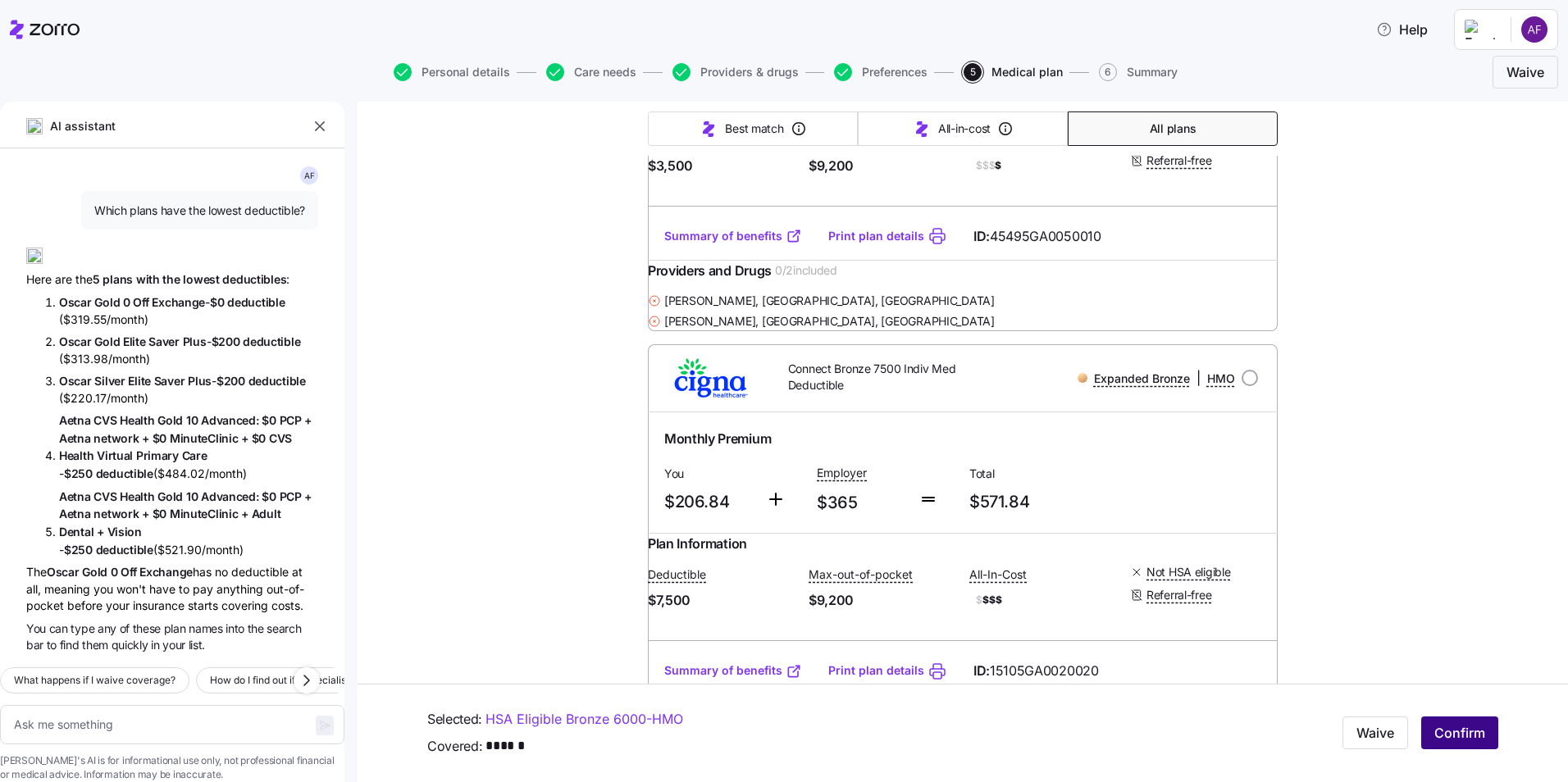
click at [1462, 733] on span "Confirm" at bounding box center [1459, 733] width 51 height 20
type textarea "x"
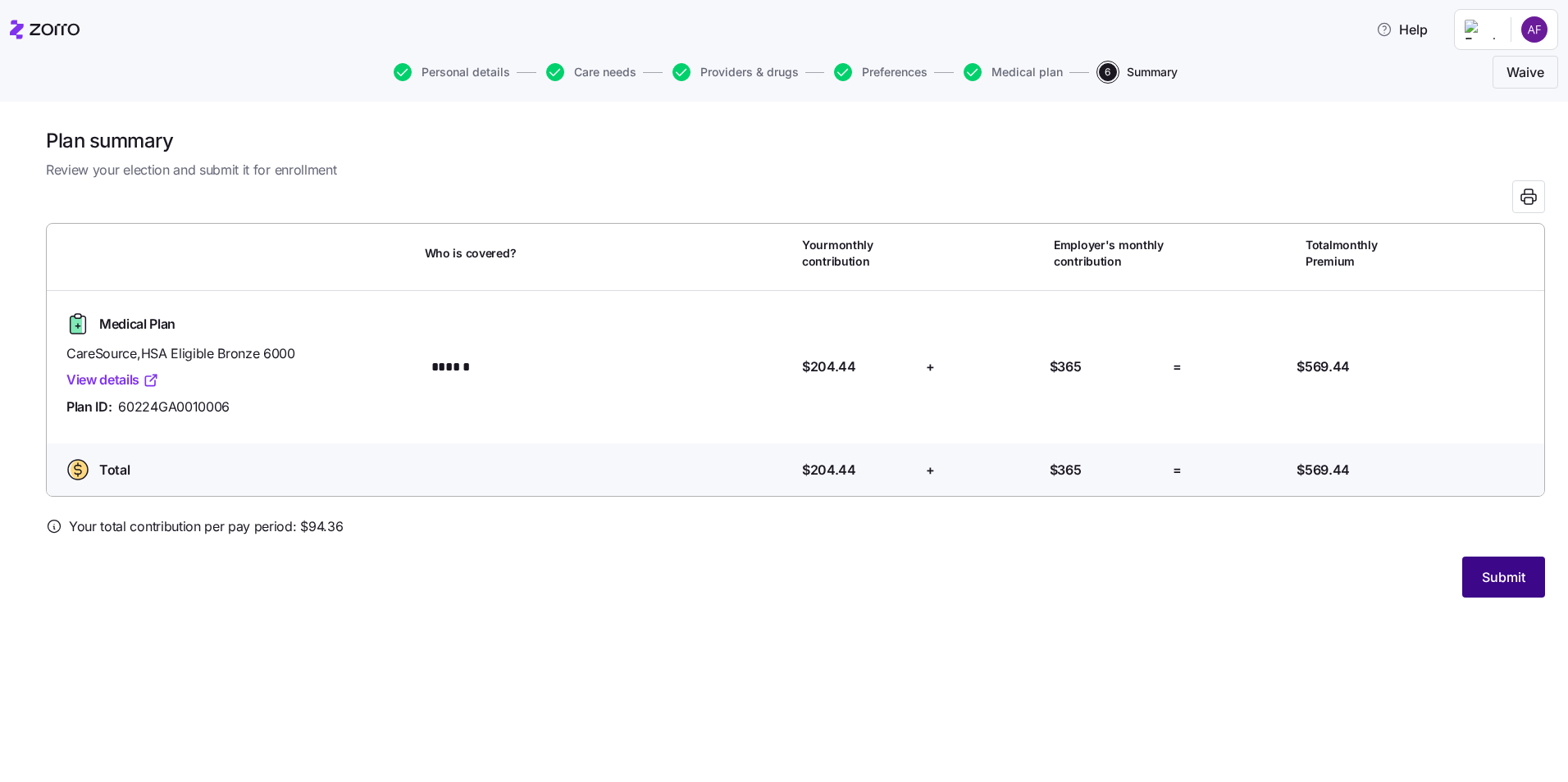
click at [1487, 567] on span "Submit" at bounding box center [1504, 576] width 44 height 20
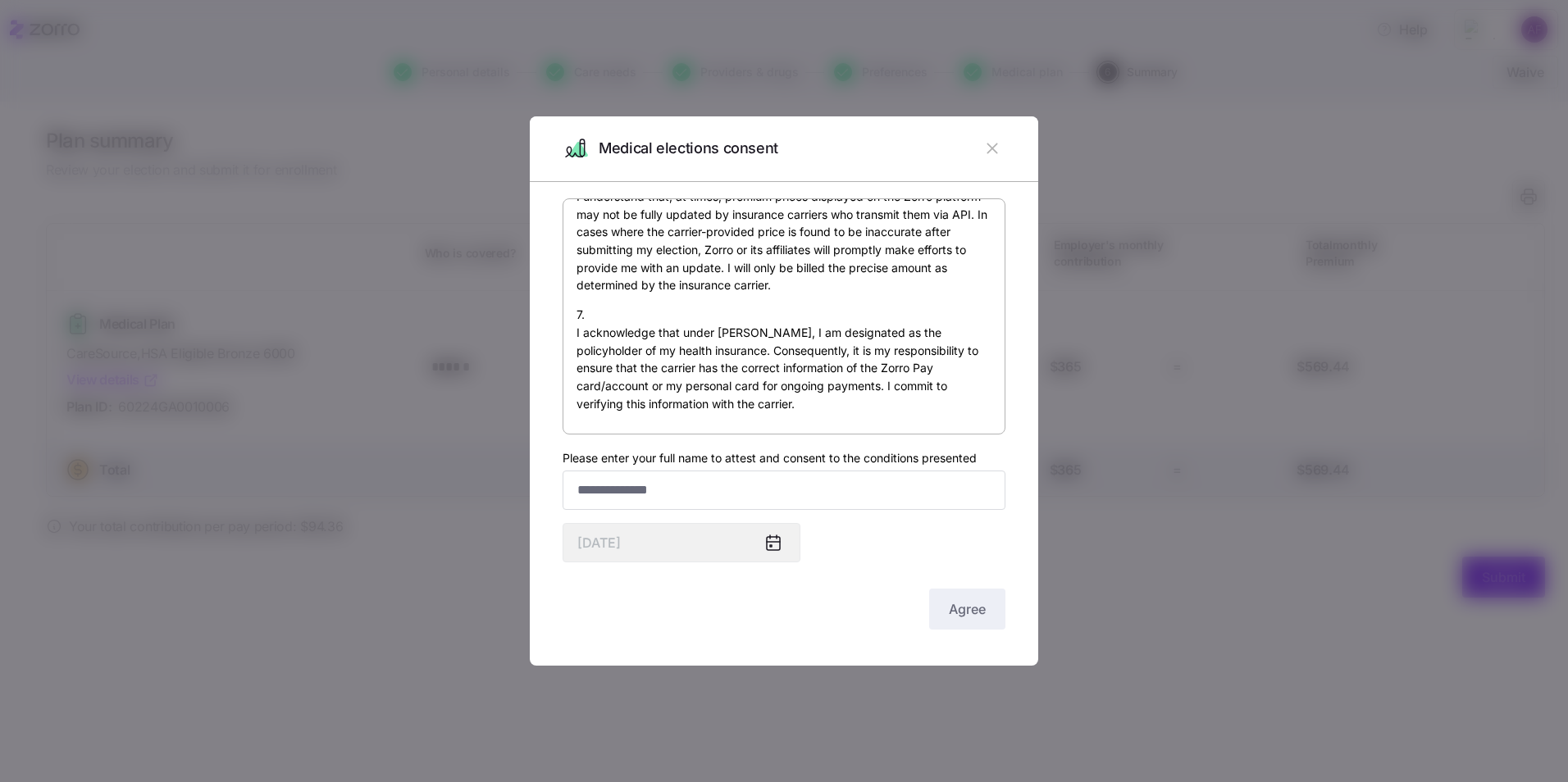
scroll to position [1215, 0]
click at [776, 490] on input "Please enter your full name to attest and consent to the conditions presented" at bounding box center [784, 490] width 443 height 39
type input "**********"
click at [967, 611] on span "Agree" at bounding box center [967, 609] width 37 height 20
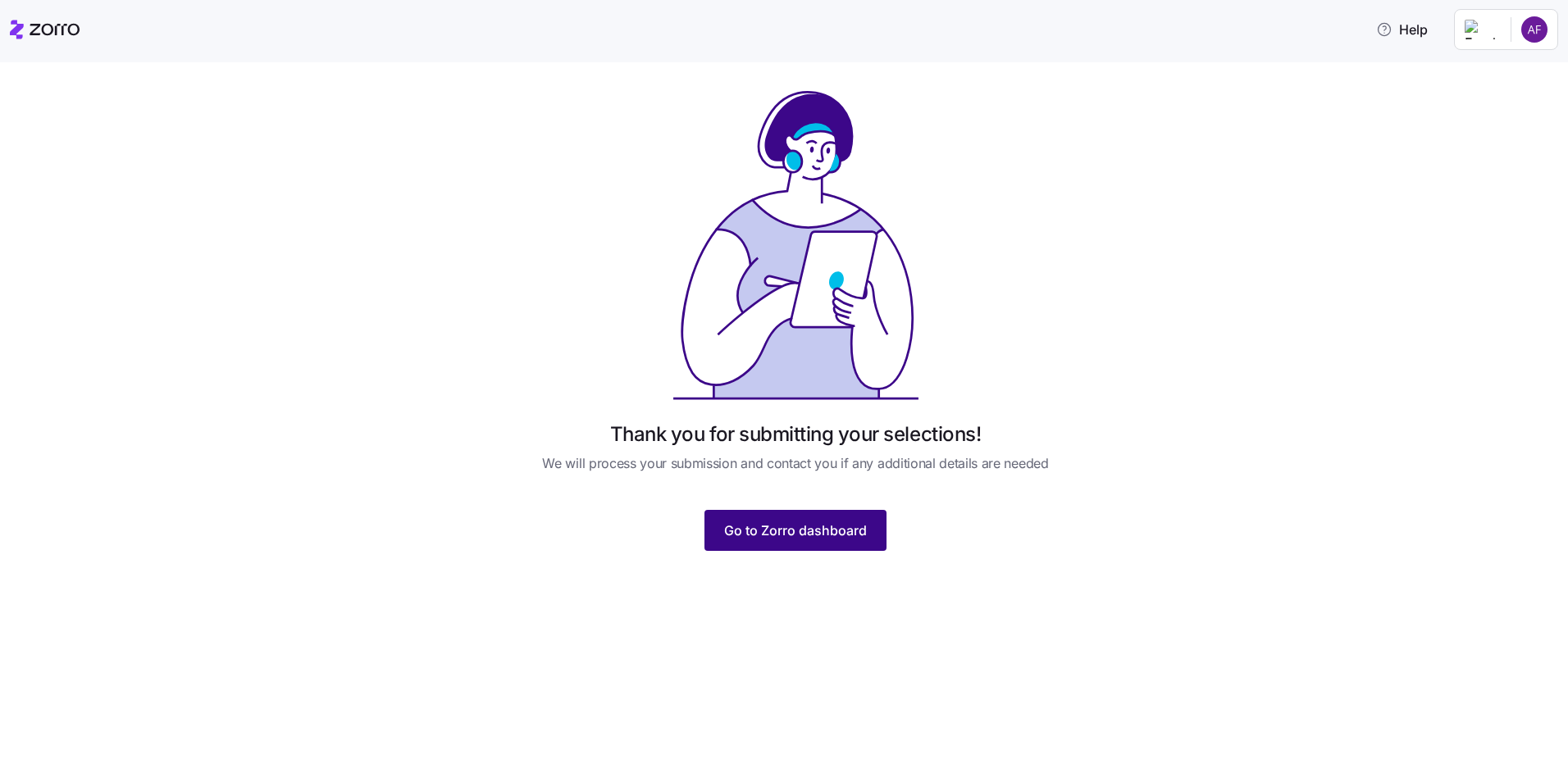
click at [841, 536] on span "Go to Zorro dashboard" at bounding box center [795, 530] width 143 height 20
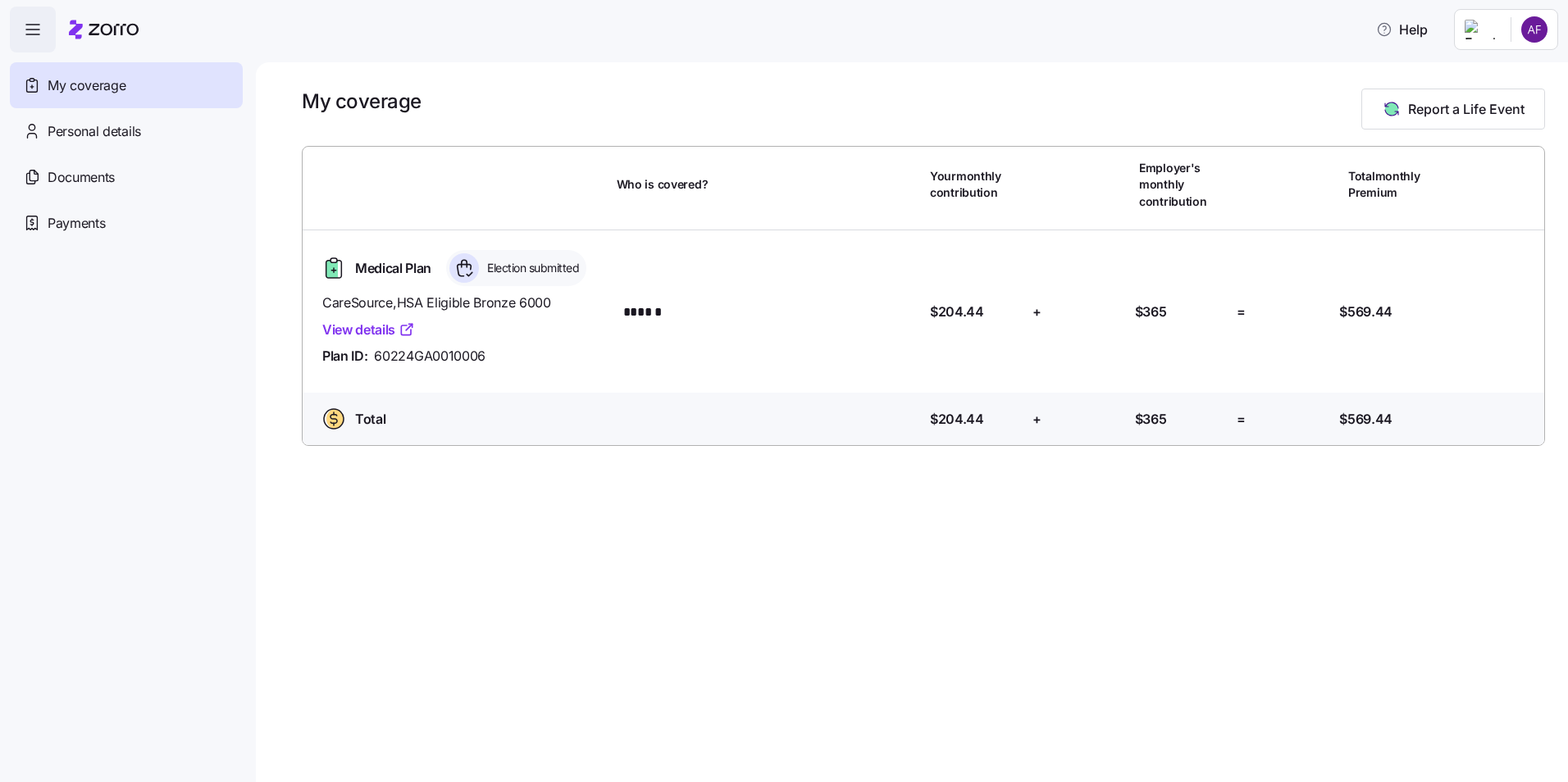
click at [385, 326] on link "View details" at bounding box center [368, 330] width 93 height 21
click at [1048, 673] on div "My coverage Report a Life Event Who is covered? Your monthly contribution Emplo…" at bounding box center [912, 422] width 1312 height 719
